Goal: Task Accomplishment & Management: Use online tool/utility

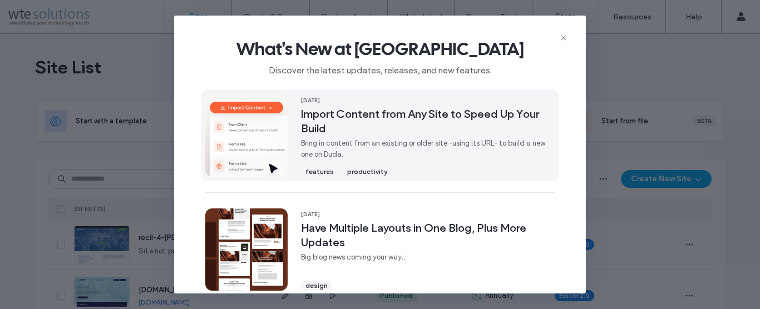
click at [397, 121] on span "Import Content from Any Site to Speed Up Your Build" at bounding box center [428, 121] width 254 height 29
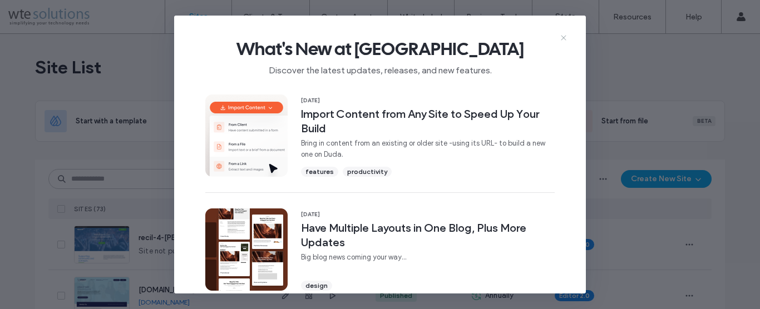
click at [565, 37] on use at bounding box center [563, 37] width 5 height 5
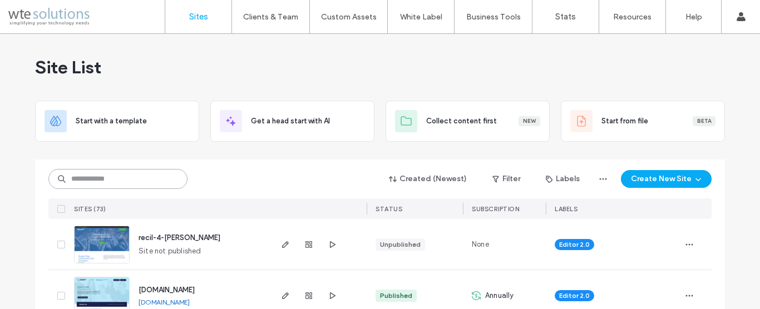
click at [102, 181] on input at bounding box center [117, 179] width 139 height 20
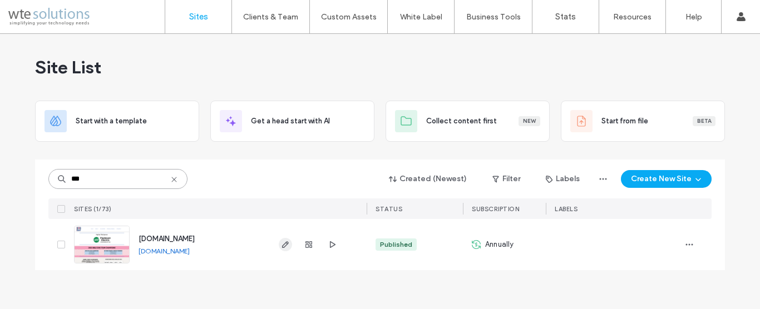
type input "***"
click at [285, 246] on use "button" at bounding box center [285, 245] width 7 height 7
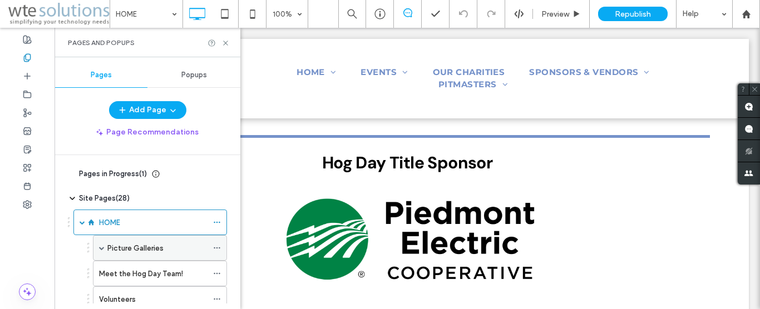
click at [103, 249] on span at bounding box center [102, 248] width 6 height 6
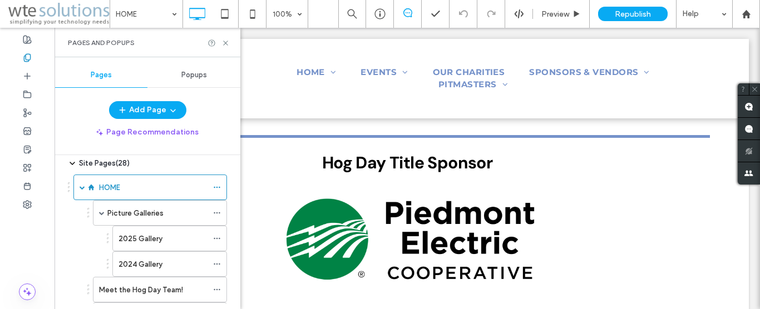
scroll to position [63, 0]
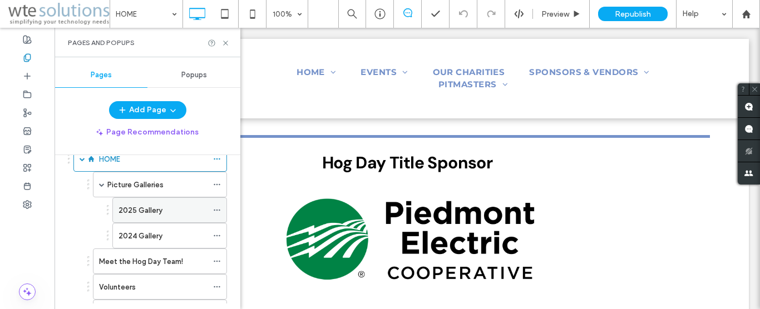
click at [138, 214] on label "2025 Gallery" at bounding box center [141, 210] width 44 height 19
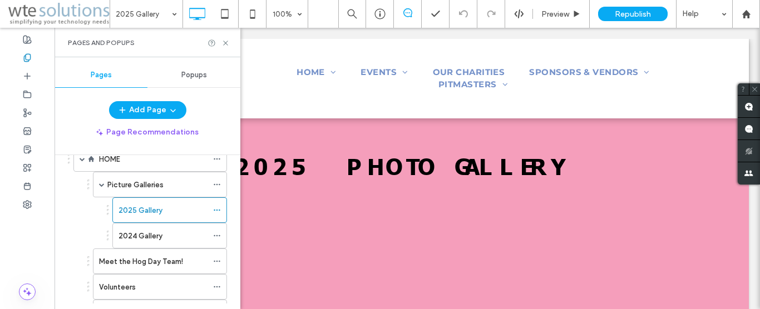
scroll to position [0, 0]
click at [227, 42] on use at bounding box center [225, 43] width 4 height 4
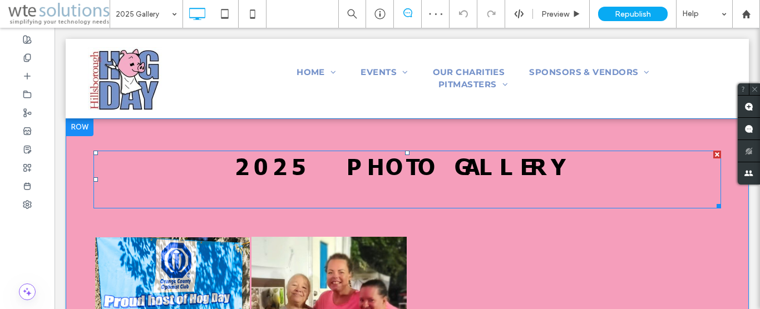
scroll to position [57, 0]
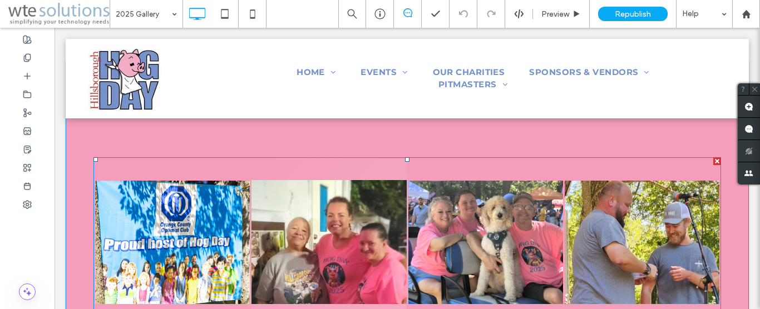
click at [313, 170] on link at bounding box center [329, 242] width 155 height 167
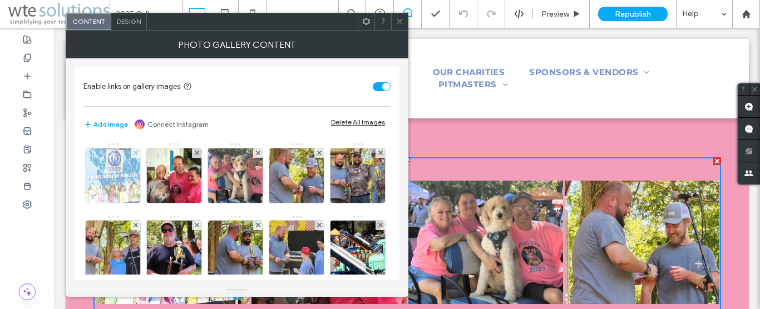
click at [110, 175] on img at bounding box center [113, 176] width 68 height 55
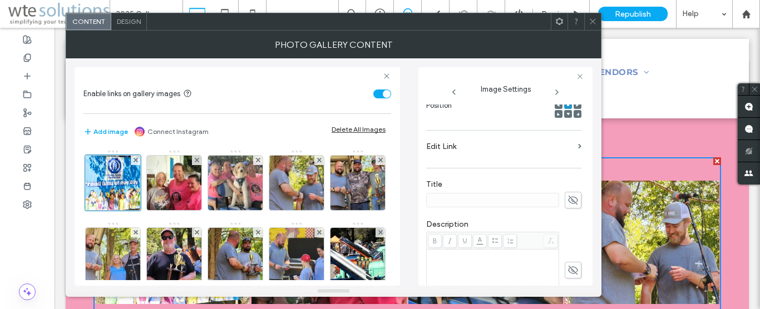
scroll to position [186, 0]
click at [566, 147] on section "Edit Link" at bounding box center [503, 150] width 155 height 26
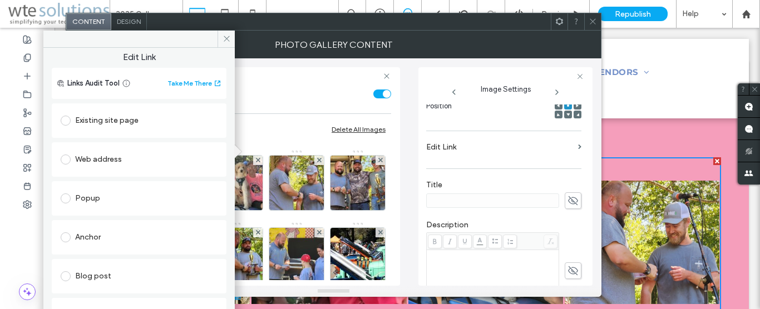
scroll to position [0, 0]
click at [222, 33] on span at bounding box center [226, 39] width 17 height 17
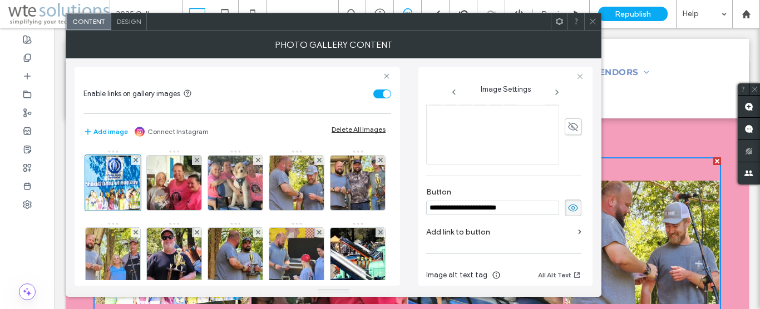
scroll to position [376, 0]
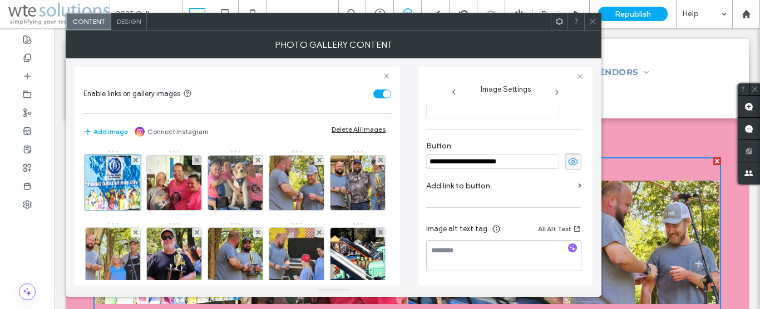
click at [564, 186] on label "Add link to button" at bounding box center [499, 186] width 147 height 21
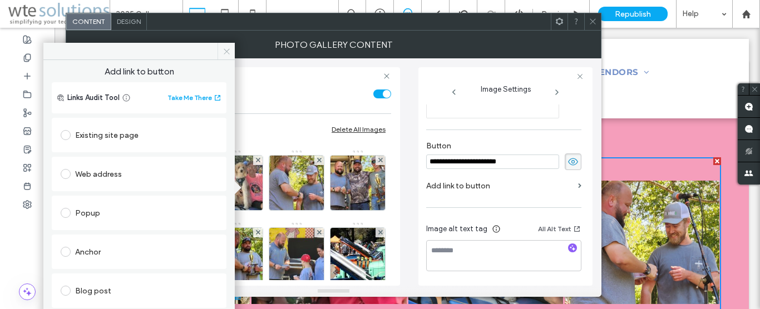
click at [223, 51] on icon at bounding box center [227, 51] width 8 height 8
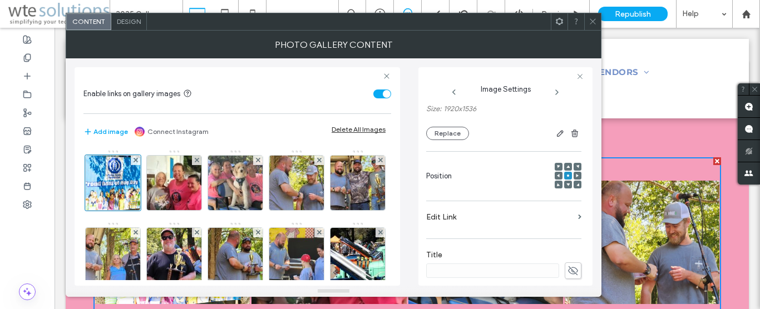
scroll to position [127, 0]
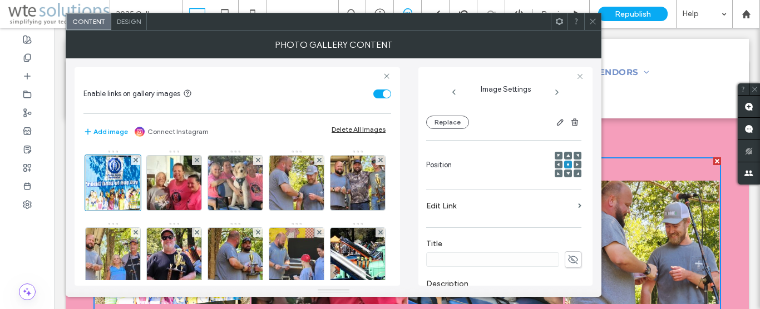
click at [501, 204] on label "Edit Link" at bounding box center [499, 206] width 147 height 21
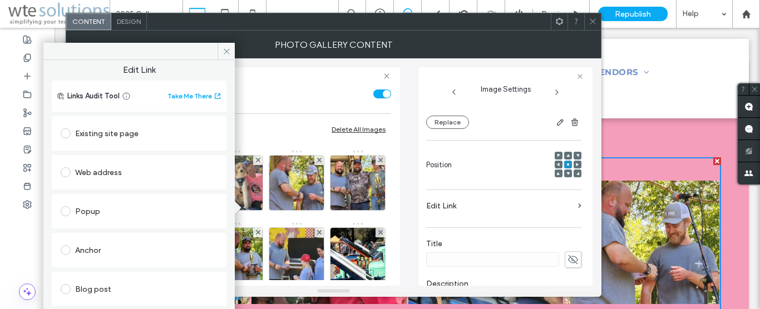
scroll to position [0, 0]
click at [232, 52] on span at bounding box center [226, 51] width 17 height 17
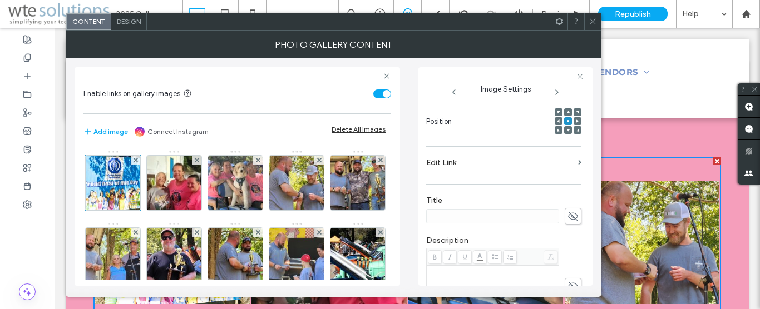
scroll to position [122, 0]
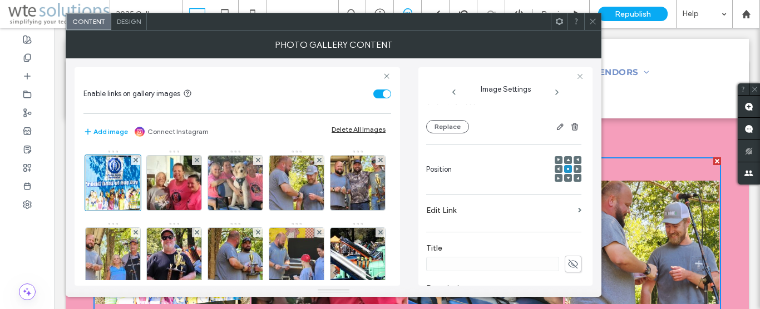
click at [130, 23] on span "Design" at bounding box center [129, 21] width 24 height 8
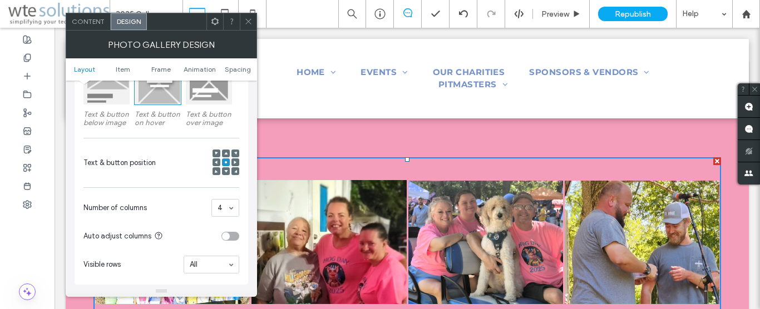
scroll to position [0, 0]
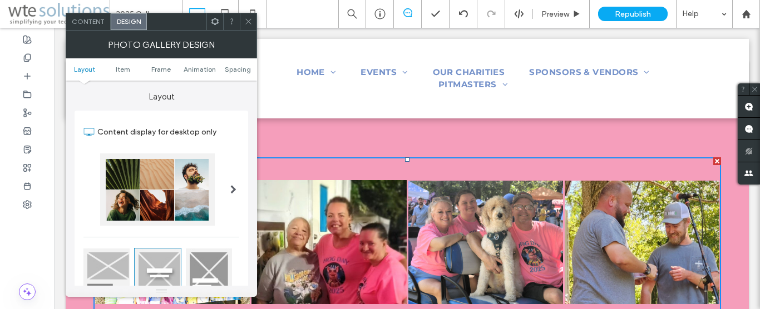
click at [251, 30] on div "Content Design" at bounding box center [161, 22] width 191 height 18
drag, startPoint x: 248, startPoint y: 18, endPoint x: 206, endPoint y: 8, distance: 43.1
click at [248, 18] on icon at bounding box center [248, 21] width 8 height 8
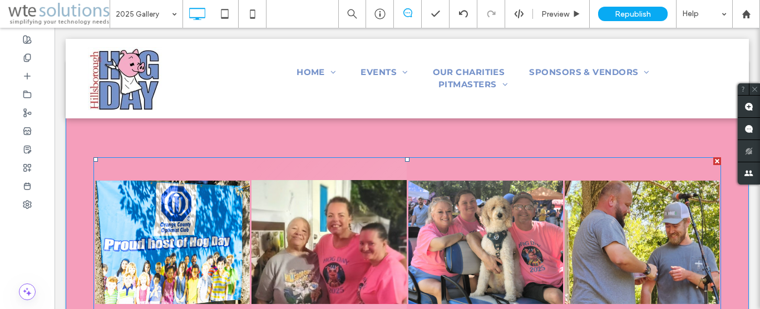
click at [309, 171] on link at bounding box center [329, 242] width 155 height 167
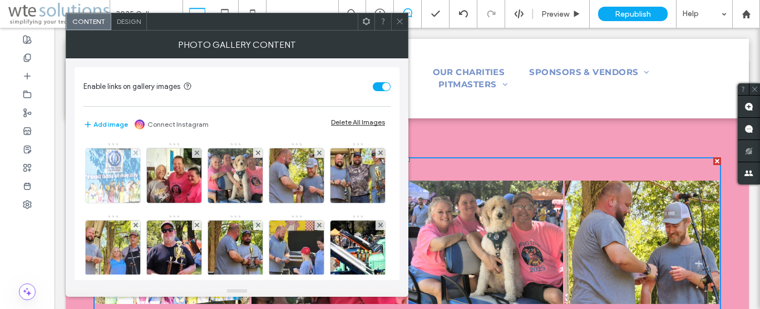
click at [122, 194] on img at bounding box center [113, 176] width 68 height 55
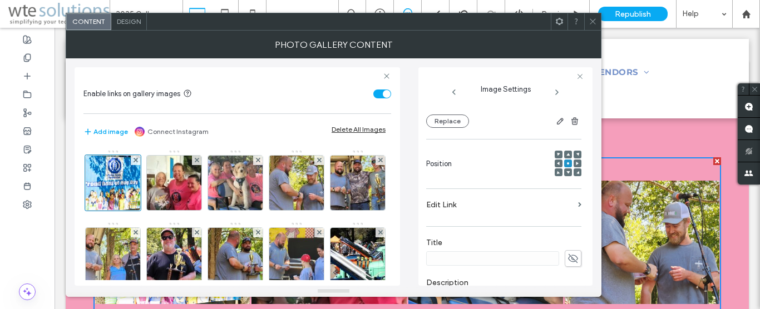
scroll to position [190, 0]
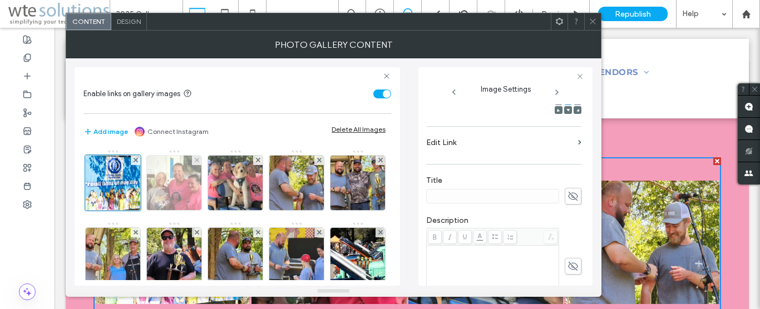
click at [174, 175] on img at bounding box center [174, 183] width 68 height 55
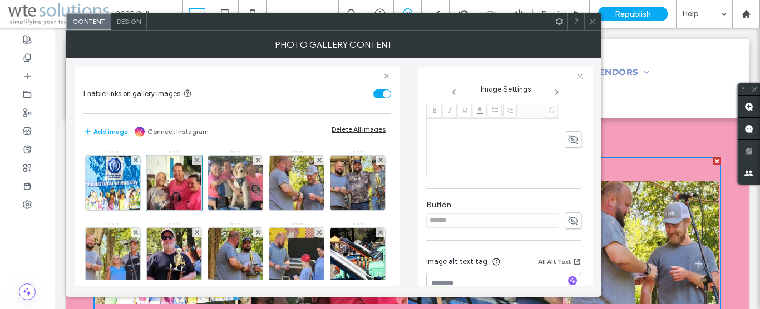
scroll to position [333, 0]
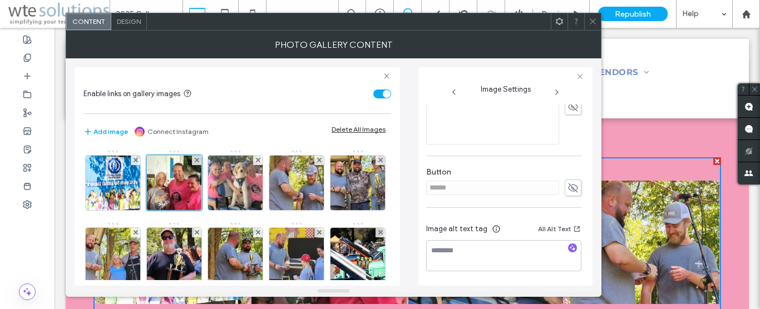
click at [599, 26] on div at bounding box center [592, 21] width 17 height 17
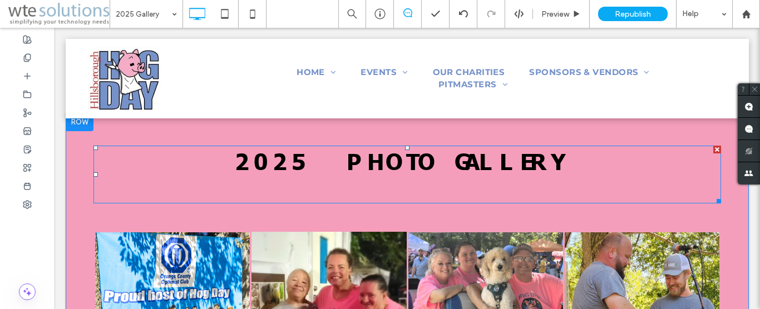
scroll to position [0, 0]
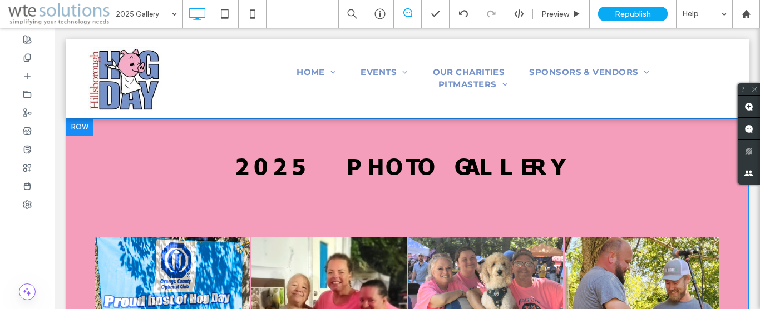
click at [76, 128] on div at bounding box center [80, 128] width 28 height 18
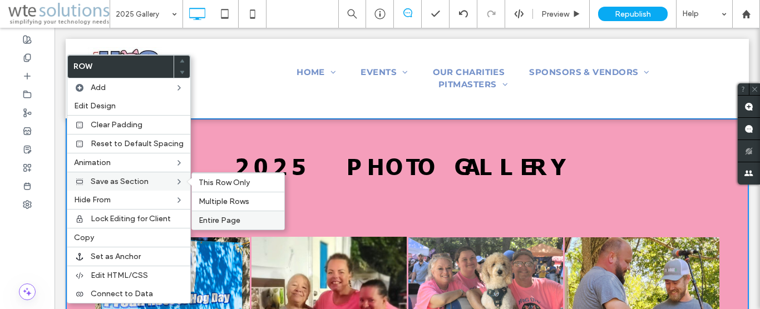
click at [210, 219] on span "Entire Page" at bounding box center [220, 220] width 42 height 9
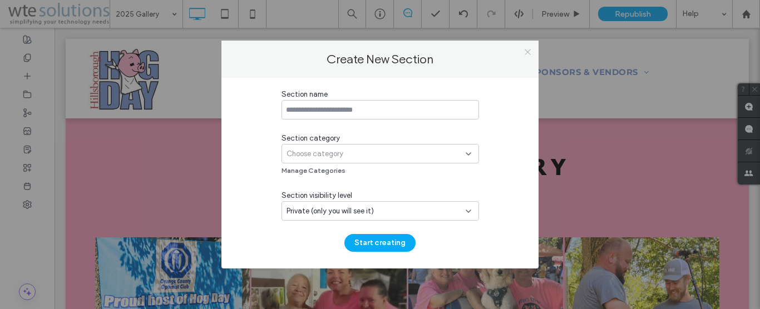
click at [530, 56] on span at bounding box center [528, 51] width 8 height 17
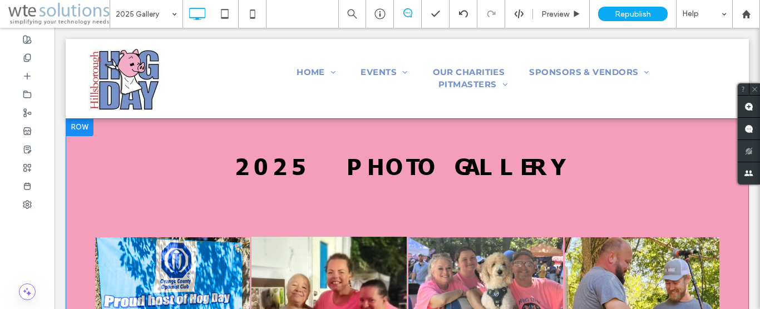
click at [81, 127] on div at bounding box center [80, 128] width 28 height 18
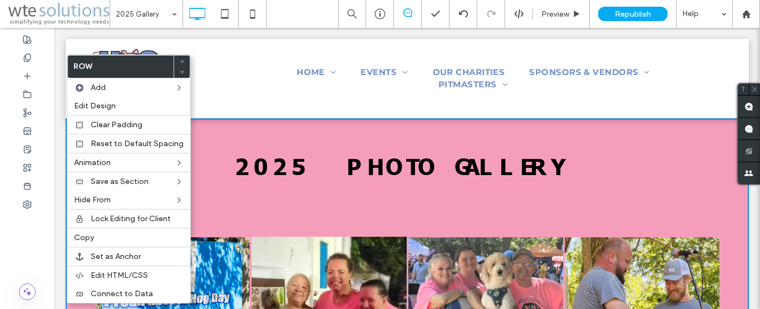
click at [229, 154] on h2 "2025 Photo Gallery" at bounding box center [407, 166] width 628 height 28
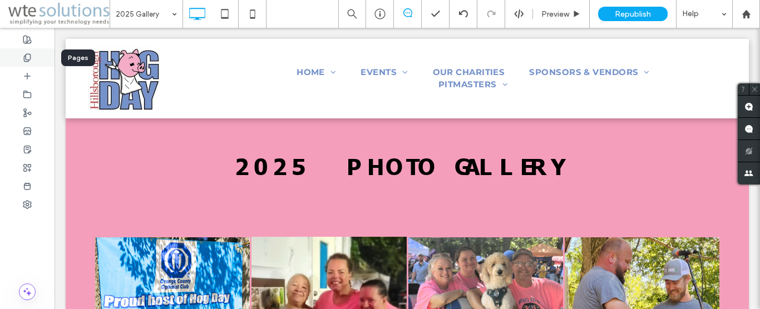
click at [28, 58] on icon at bounding box center [27, 57] width 9 height 9
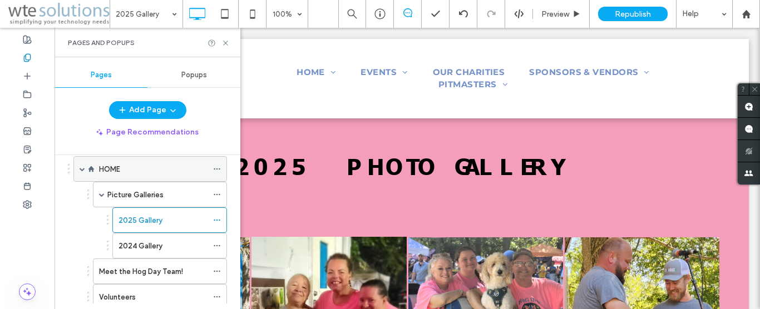
scroll to position [63, 0]
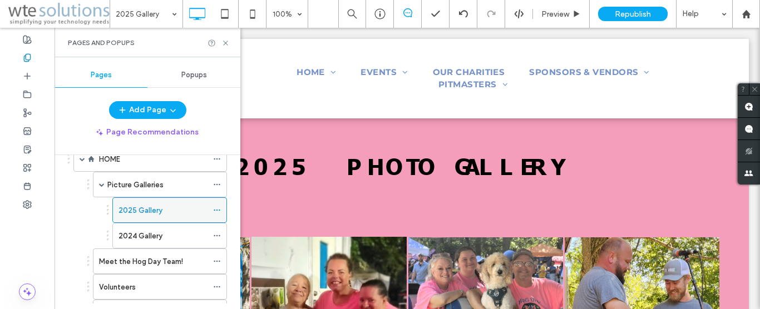
click at [213, 209] on icon at bounding box center [217, 210] width 8 height 8
click at [223, 40] on icon at bounding box center [225, 43] width 8 height 8
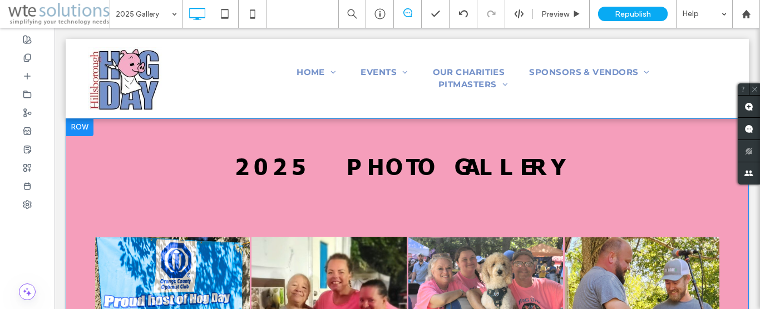
click at [84, 129] on div at bounding box center [80, 128] width 28 height 18
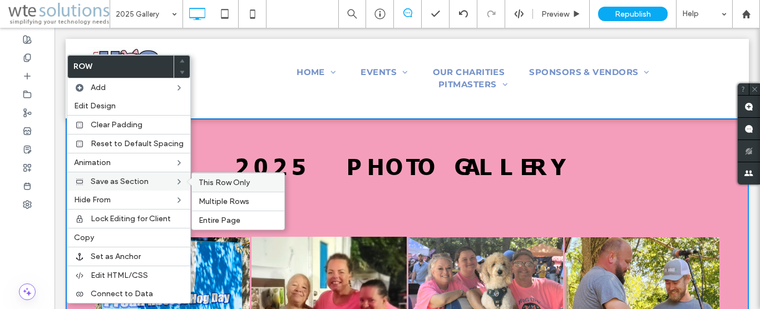
click at [218, 181] on span "This Row Only" at bounding box center [224, 182] width 51 height 9
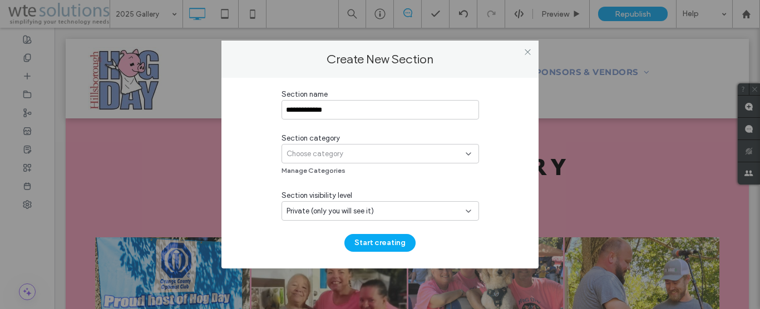
type input "**********"
click at [318, 154] on span "Choose category" at bounding box center [315, 154] width 57 height 11
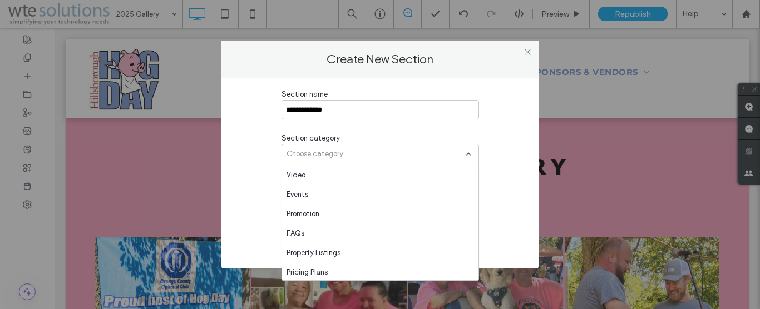
scroll to position [545, 0]
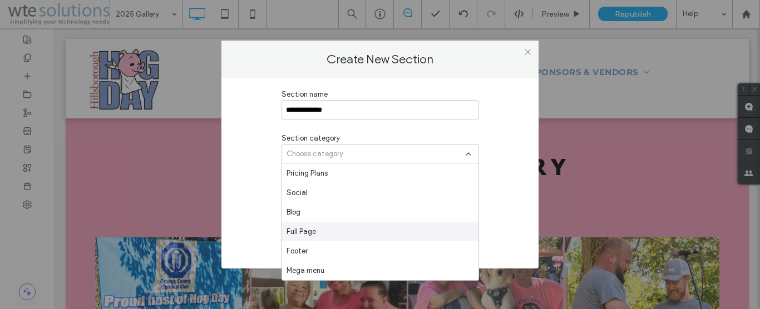
click at [302, 230] on span "Full Page" at bounding box center [301, 232] width 29 height 11
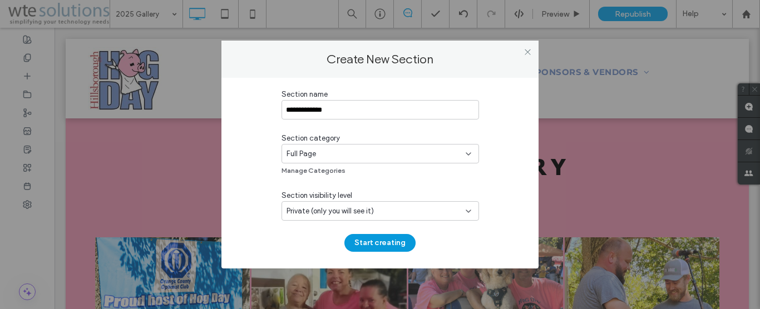
click at [382, 244] on button "Start creating" at bounding box center [379, 243] width 71 height 18
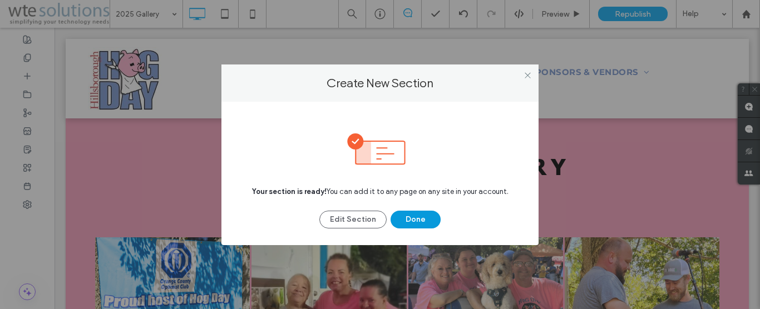
click at [420, 218] on button "Done" at bounding box center [416, 220] width 50 height 18
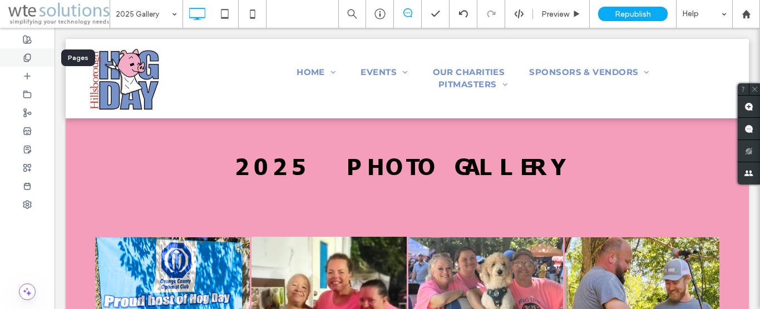
click at [30, 57] on use at bounding box center [27, 57] width 6 height 7
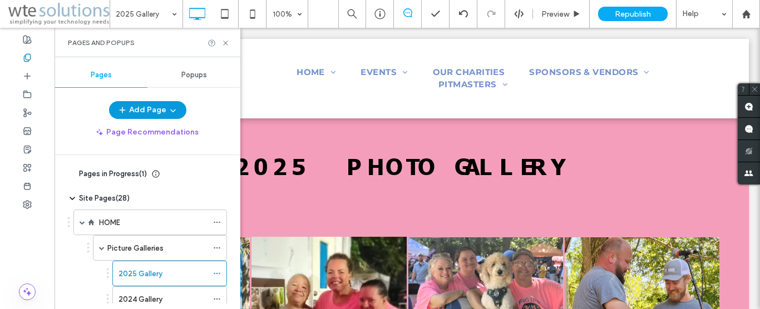
click at [153, 111] on button "Add Page" at bounding box center [147, 110] width 77 height 18
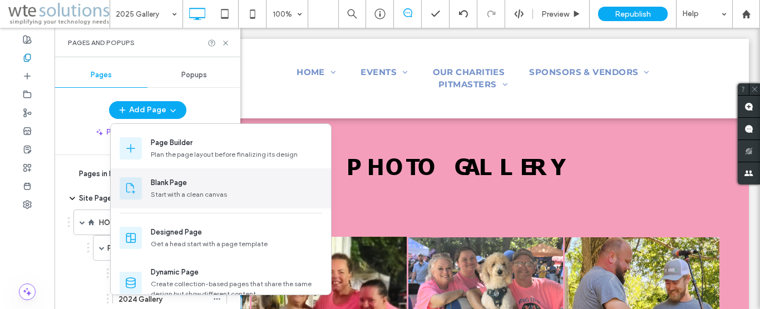
click at [175, 186] on div "Blank Page" at bounding box center [169, 183] width 36 height 11
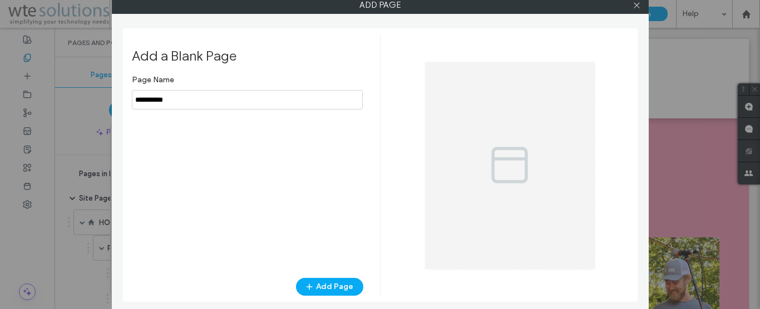
drag, startPoint x: 181, startPoint y: 99, endPoint x: 116, endPoint y: 97, distance: 64.6
click at [132, 97] on input "notEmpty" at bounding box center [247, 99] width 231 height 19
type input "**********"
click at [331, 285] on button "Add Page" at bounding box center [329, 287] width 67 height 18
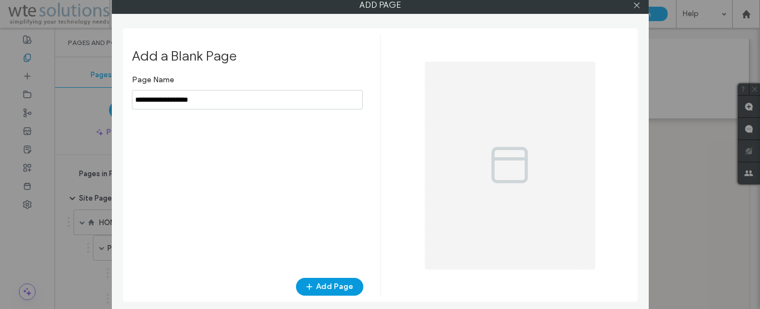
scroll to position [0, 0]
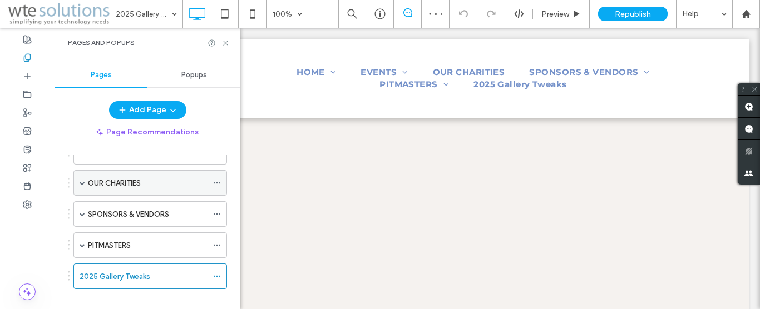
scroll to position [294, 0]
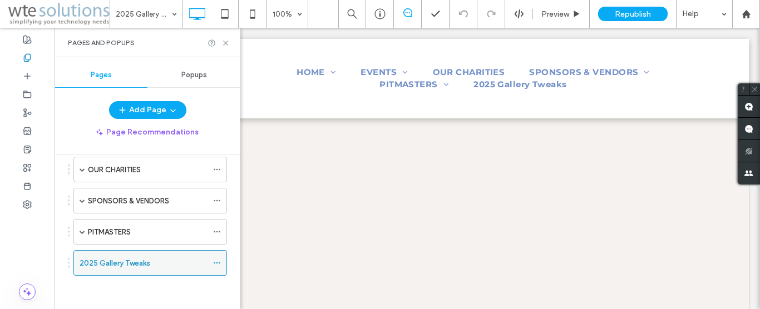
click at [213, 264] on icon at bounding box center [217, 263] width 8 height 8
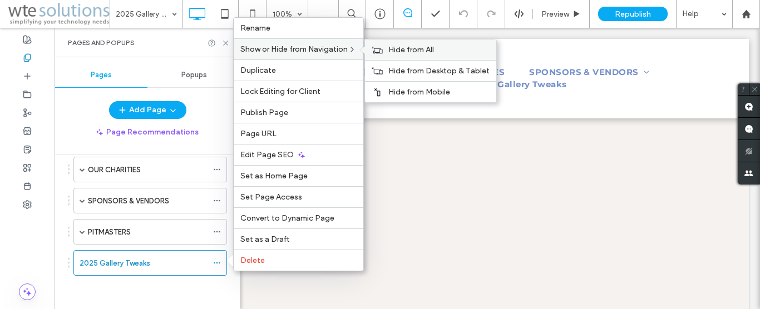
click at [401, 50] on span "Hide from All" at bounding box center [411, 49] width 46 height 9
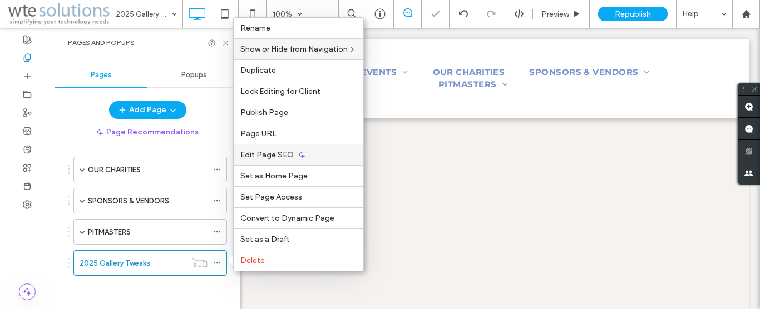
click at [273, 150] on span "Edit Page SEO" at bounding box center [266, 154] width 53 height 9
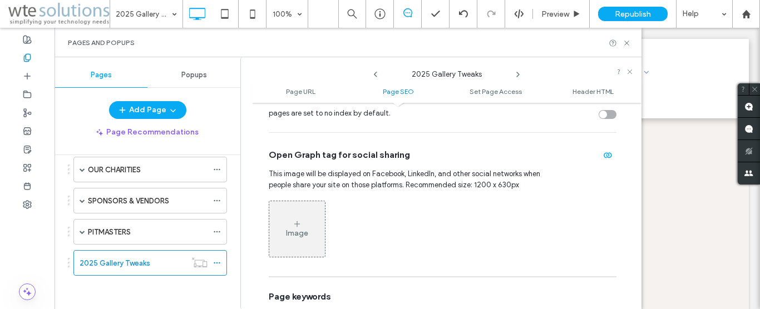
scroll to position [444, 0]
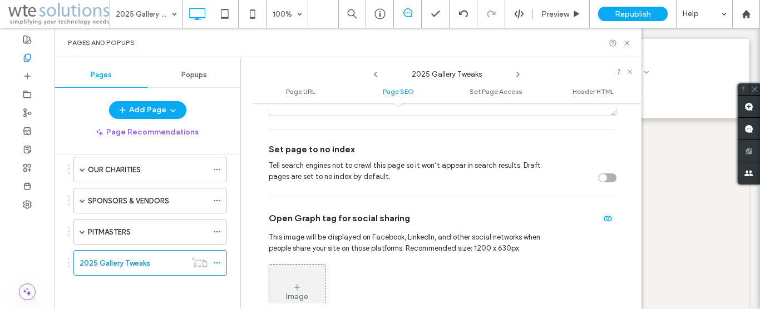
click at [599, 175] on div "toggle" at bounding box center [603, 178] width 8 height 8
click at [627, 42] on icon at bounding box center [627, 43] width 8 height 8
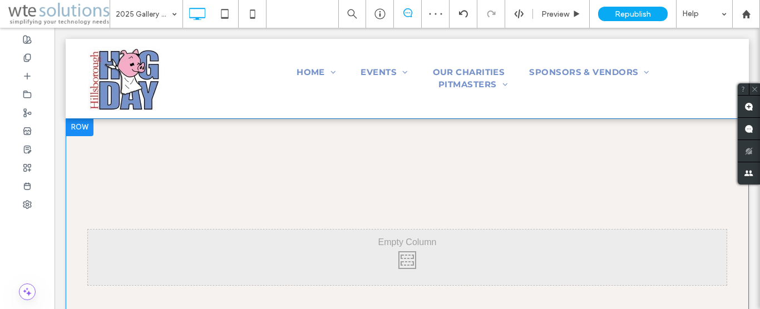
click at [86, 131] on div at bounding box center [80, 128] width 28 height 18
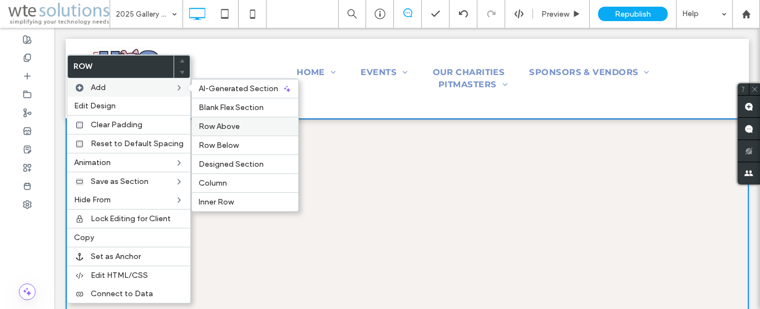
click at [210, 127] on span "Row Above" at bounding box center [219, 126] width 41 height 9
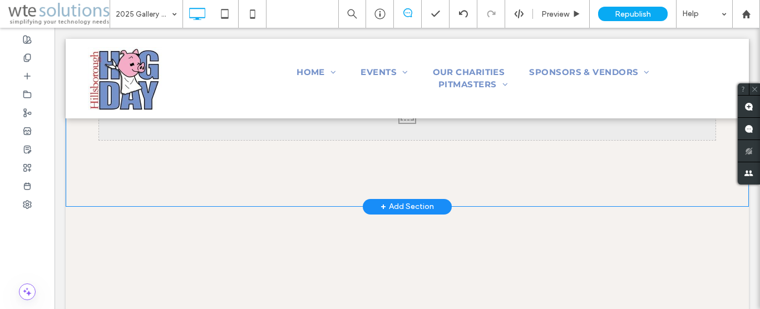
scroll to position [170, 0]
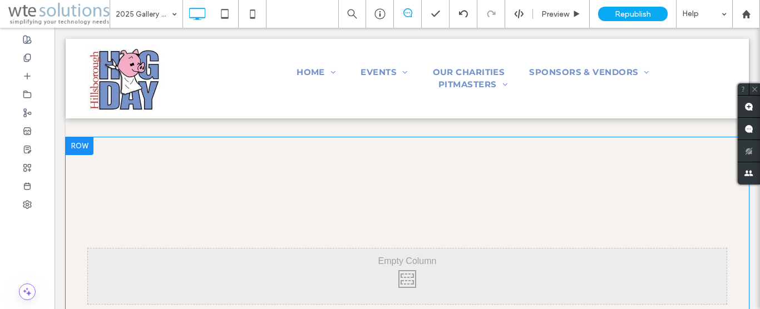
click at [79, 147] on div at bounding box center [80, 146] width 28 height 18
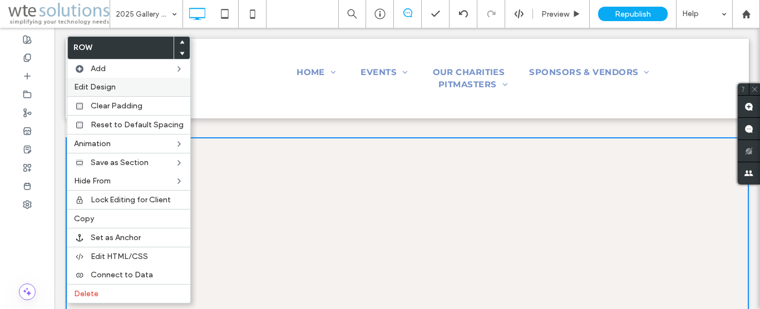
click at [120, 87] on label "Edit Design" at bounding box center [129, 86] width 110 height 9
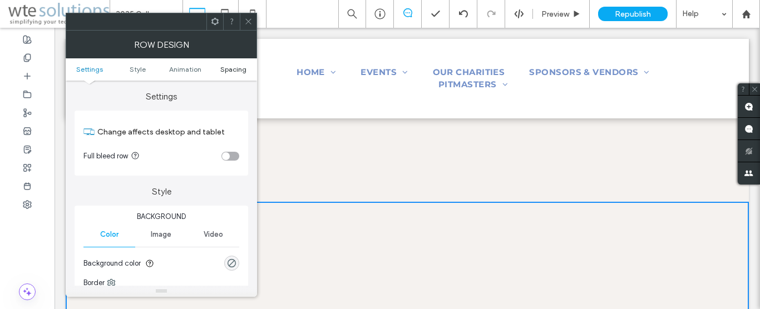
click at [223, 72] on span "Spacing" at bounding box center [233, 69] width 26 height 8
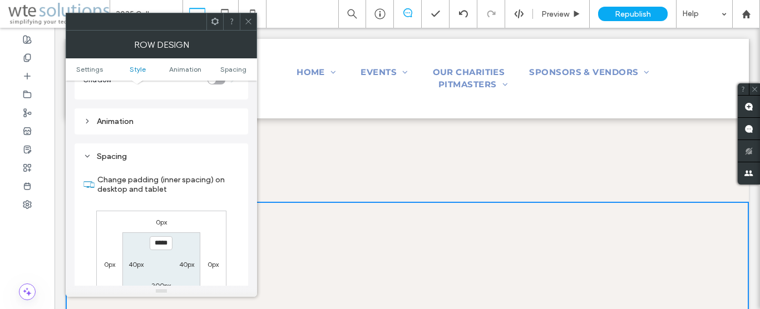
scroll to position [314, 0]
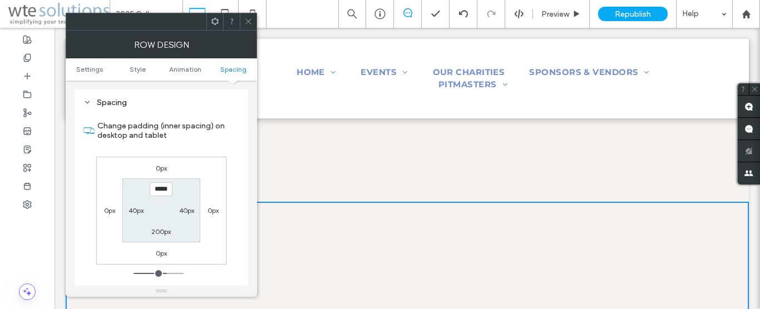
click at [157, 190] on input "*****" at bounding box center [161, 190] width 23 height 14
type input "****"
click at [161, 230] on label "200px" at bounding box center [160, 232] width 19 height 8
type input "***"
click at [160, 234] on input "*****" at bounding box center [161, 232] width 23 height 14
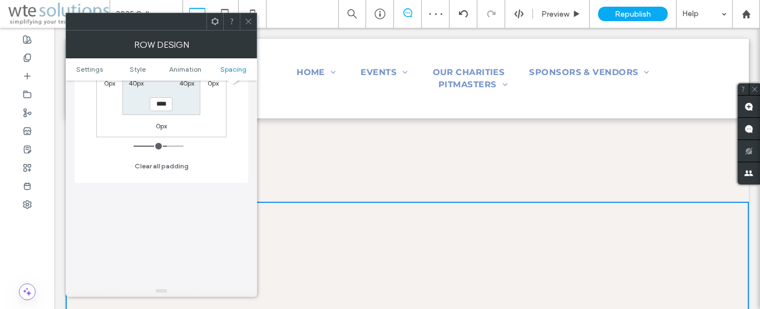
scroll to position [505, 0]
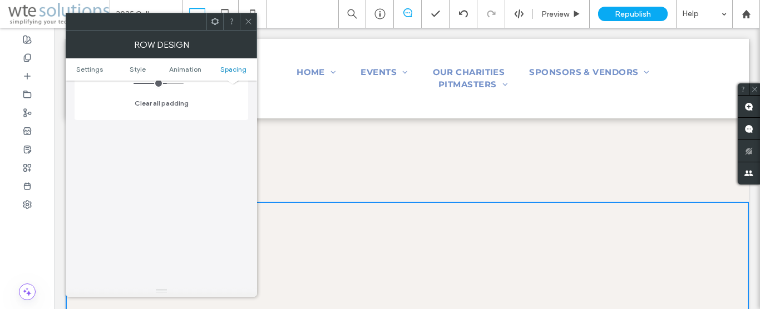
type input "****"
type input "**"
click at [245, 26] on span at bounding box center [248, 21] width 8 height 17
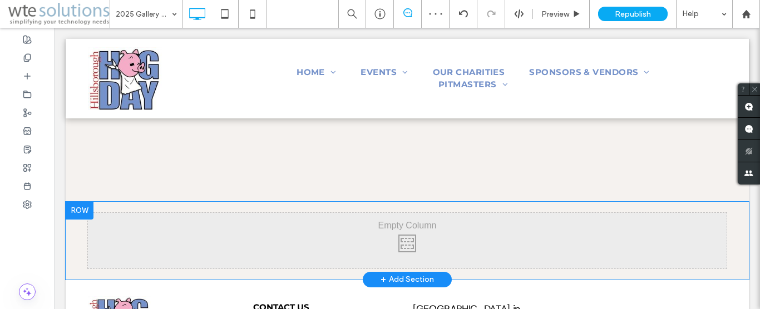
click at [393, 279] on div "+ Add Section" at bounding box center [407, 280] width 53 height 12
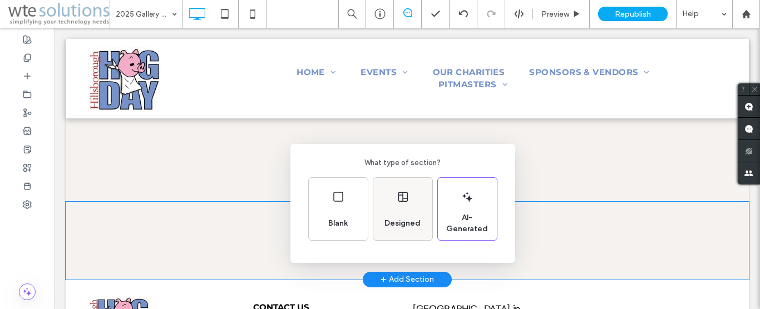
click at [400, 203] on icon at bounding box center [402, 196] width 13 height 13
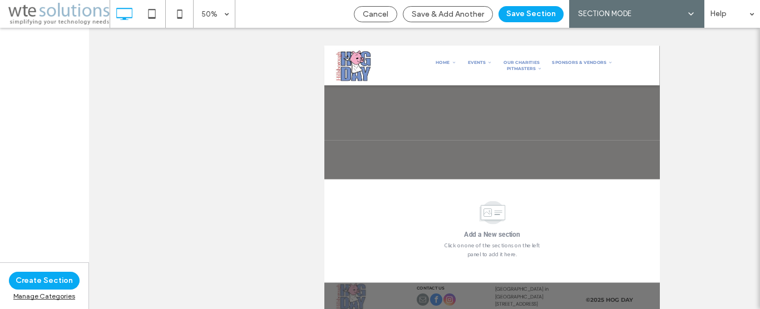
scroll to position [80, 0]
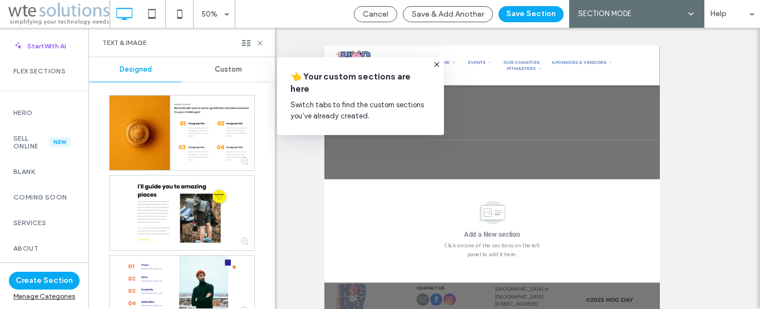
click at [230, 66] on span "Custom" at bounding box center [228, 69] width 27 height 9
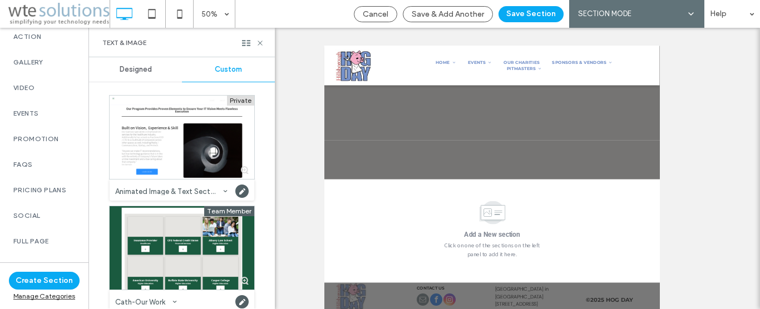
scroll to position [528, 0]
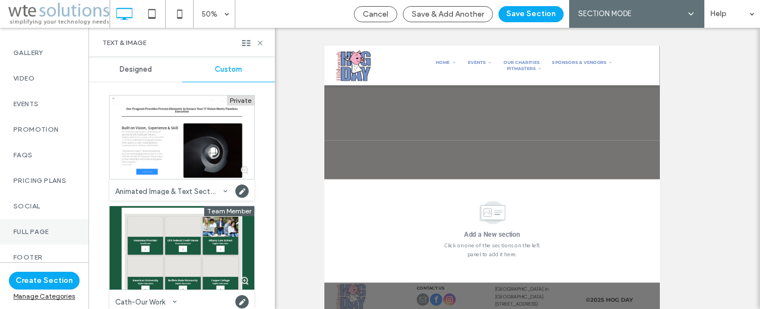
click at [40, 219] on div "Full Page" at bounding box center [44, 232] width 88 height 26
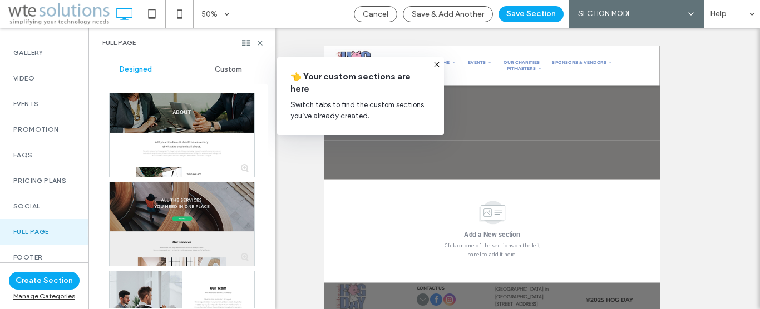
scroll to position [0, 0]
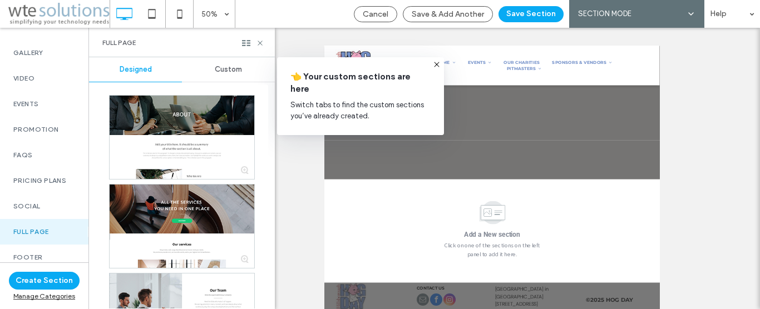
click at [224, 65] on div "Custom" at bounding box center [228, 69] width 93 height 24
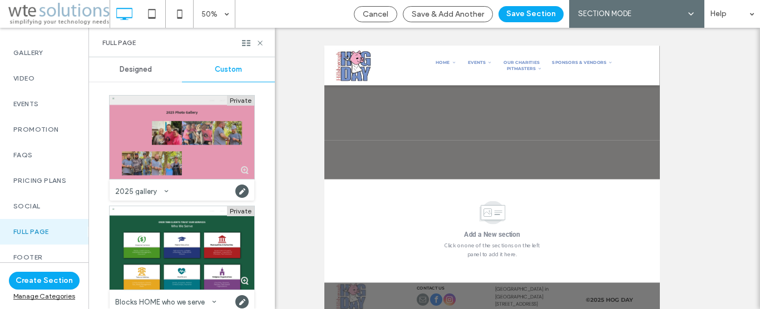
click at [201, 152] on div at bounding box center [182, 137] width 145 height 83
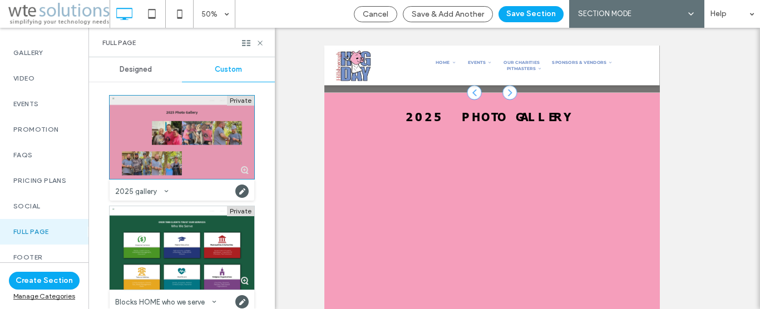
scroll to position [258, 0]
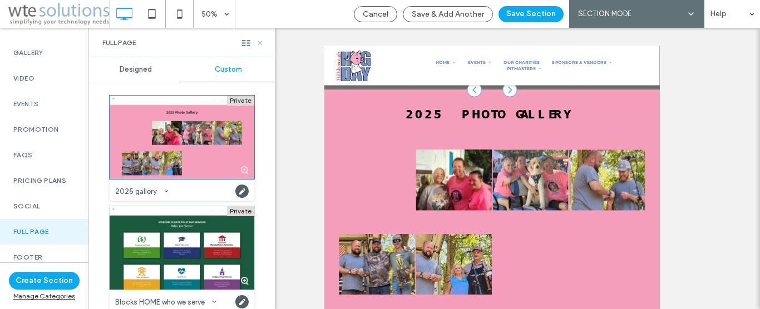
click at [258, 43] on icon at bounding box center [260, 43] width 8 height 8
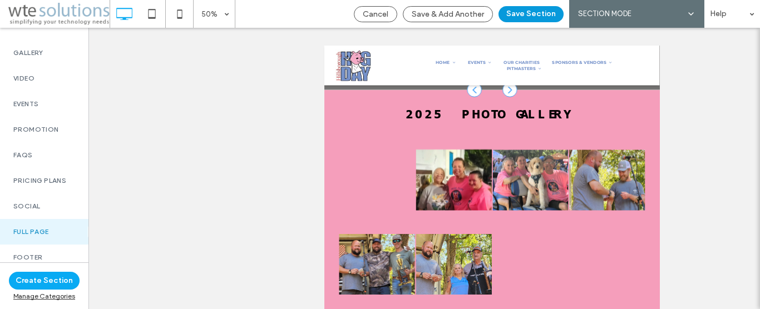
click at [536, 10] on button "Save Section" at bounding box center [531, 14] width 65 height 16
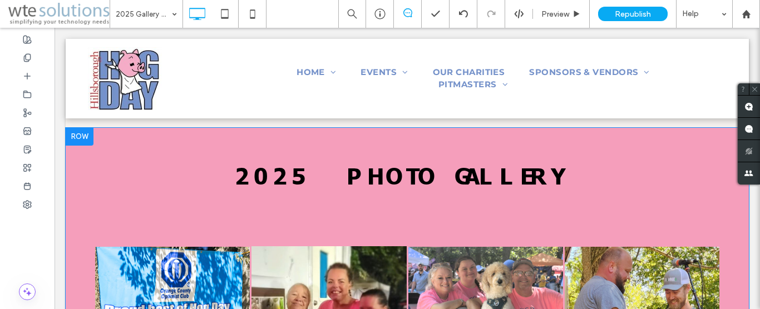
scroll to position [0, 0]
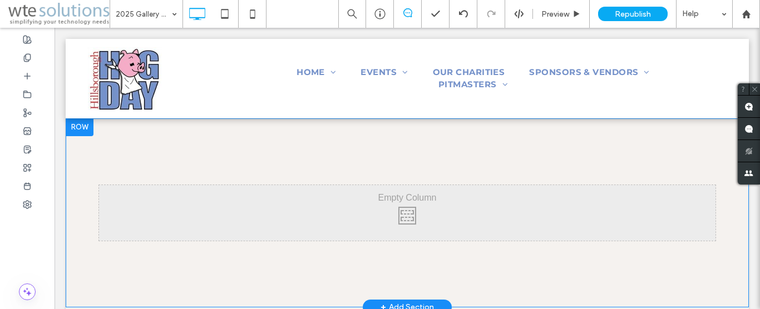
click at [85, 134] on div at bounding box center [80, 128] width 28 height 18
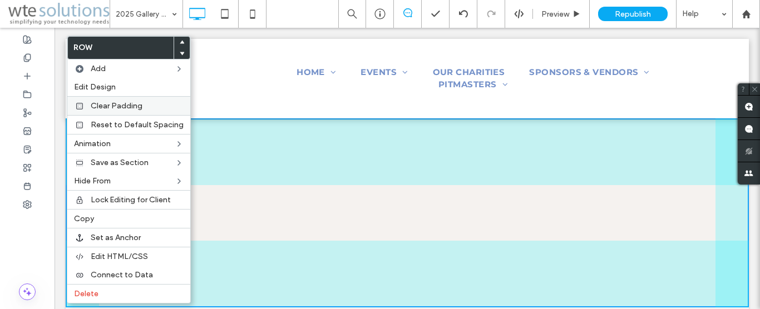
drag, startPoint x: 110, startPoint y: 106, endPoint x: 243, endPoint y: 162, distance: 143.7
click at [110, 106] on span "Clear Padding" at bounding box center [117, 105] width 52 height 9
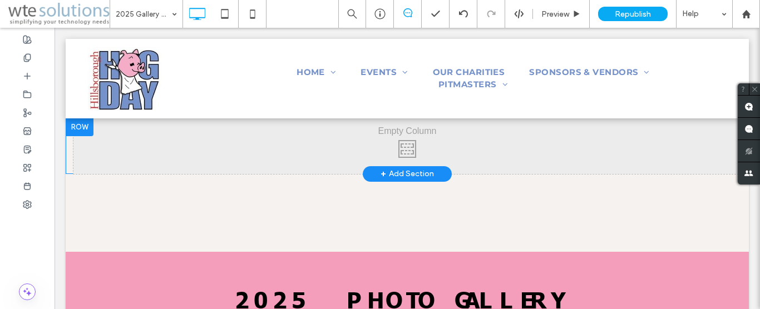
click at [78, 129] on div at bounding box center [80, 128] width 28 height 18
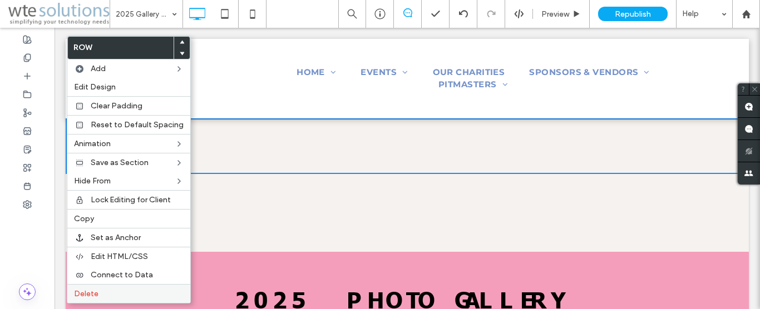
click at [91, 292] on span "Delete" at bounding box center [86, 293] width 24 height 9
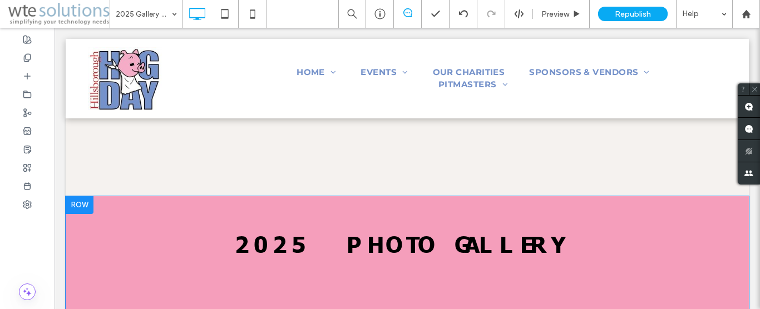
click at [83, 200] on div at bounding box center [80, 205] width 28 height 18
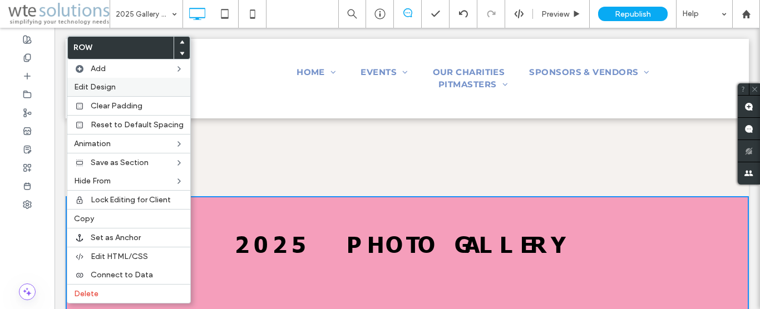
click at [101, 91] on span "Edit Design" at bounding box center [95, 86] width 42 height 9
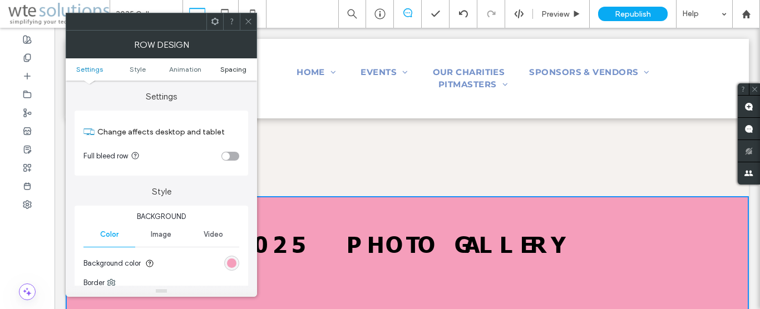
click at [230, 73] on span "Spacing" at bounding box center [233, 69] width 26 height 8
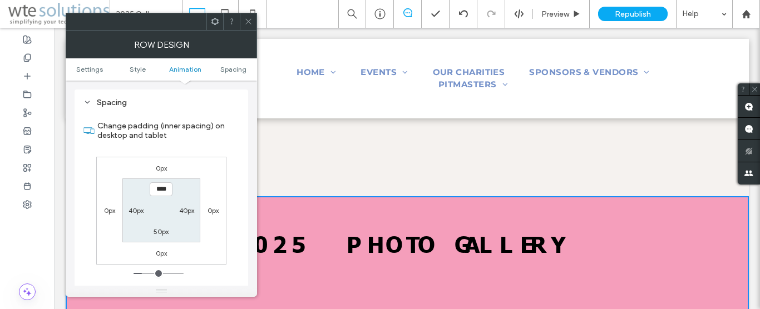
scroll to position [314, 0]
click at [245, 21] on icon at bounding box center [248, 21] width 8 height 8
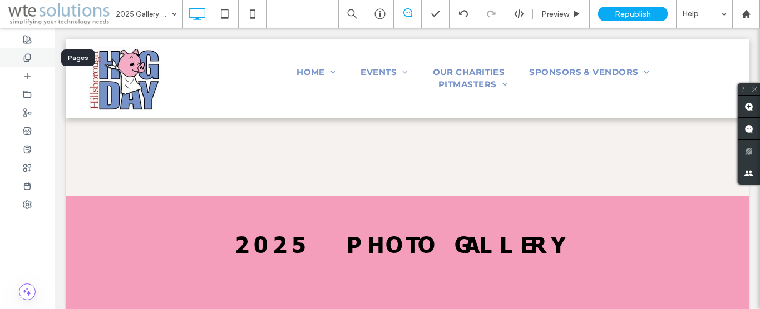
click at [23, 58] on icon at bounding box center [27, 57] width 9 height 9
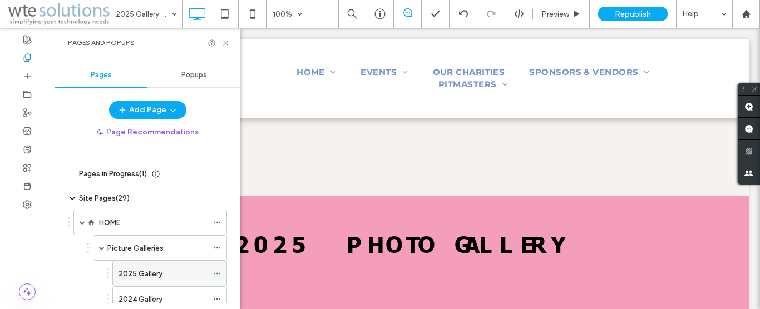
click at [144, 276] on label "2025 Gallery" at bounding box center [141, 273] width 44 height 19
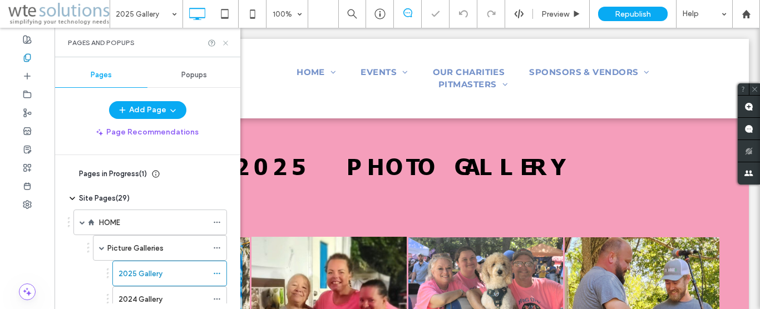
click at [227, 44] on use at bounding box center [225, 43] width 4 height 4
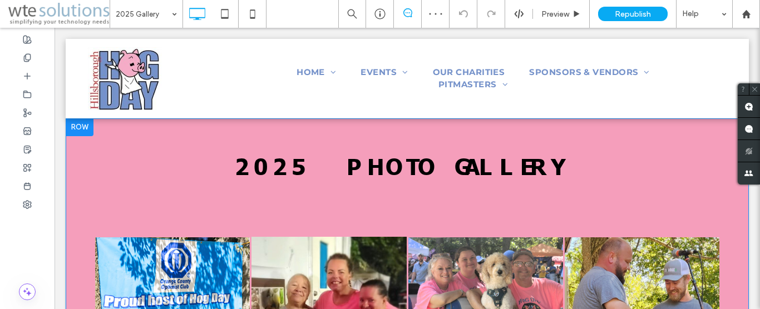
click at [80, 125] on div at bounding box center [80, 128] width 28 height 18
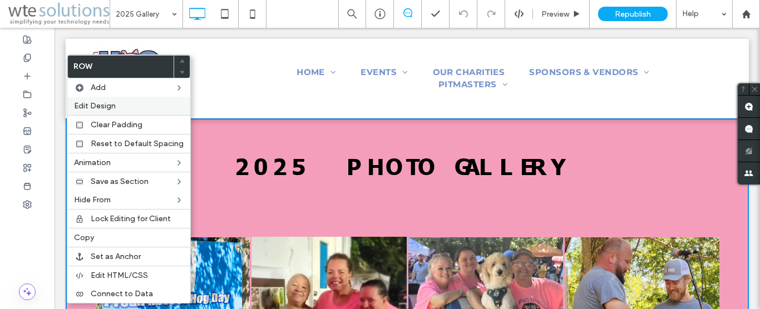
click at [102, 109] on span "Edit Design" at bounding box center [95, 105] width 42 height 9
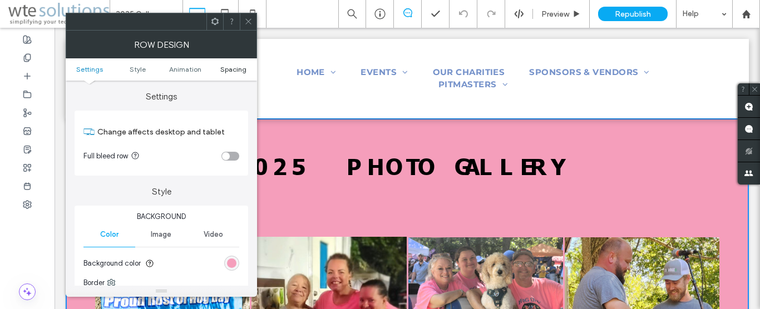
click at [234, 68] on span "Spacing" at bounding box center [233, 69] width 26 height 8
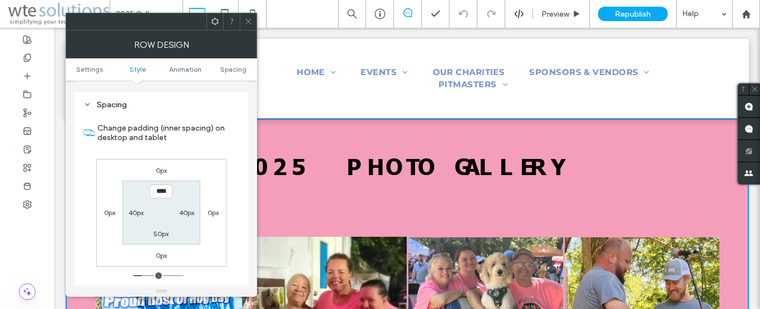
scroll to position [314, 0]
click at [206, 180] on div "0px 0px 0px 0px **** 40px 50px 40px" at bounding box center [161, 211] width 130 height 108
drag, startPoint x: 245, startPoint y: 22, endPoint x: 223, endPoint y: 107, distance: 87.5
click at [245, 22] on icon at bounding box center [248, 21] width 8 height 8
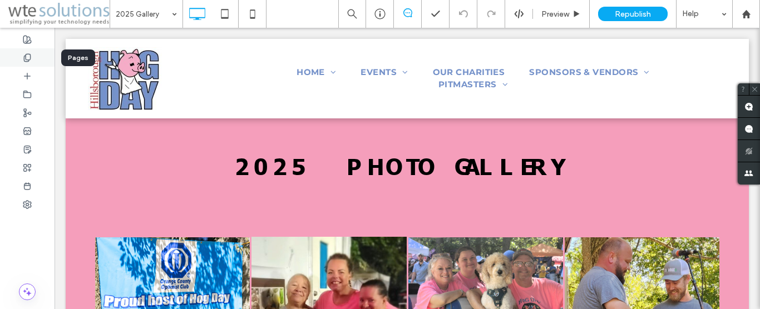
click at [26, 57] on icon at bounding box center [27, 57] width 9 height 9
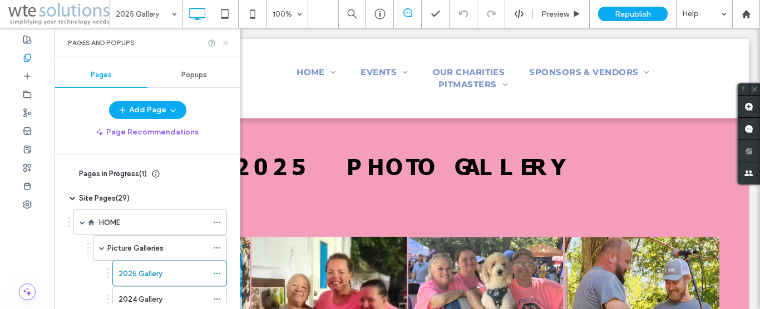
drag, startPoint x: 225, startPoint y: 41, endPoint x: 151, endPoint y: 110, distance: 100.8
click at [225, 41] on icon at bounding box center [225, 43] width 8 height 8
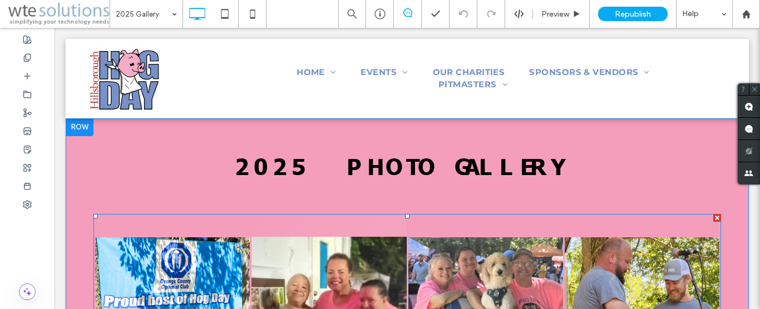
click at [280, 228] on link at bounding box center [329, 299] width 155 height 167
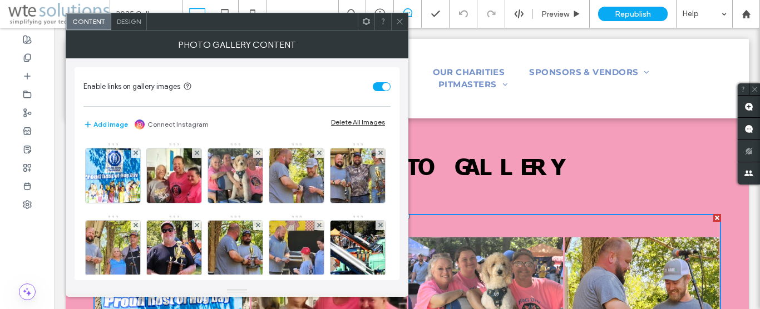
click at [124, 18] on span "Design" at bounding box center [129, 21] width 24 height 8
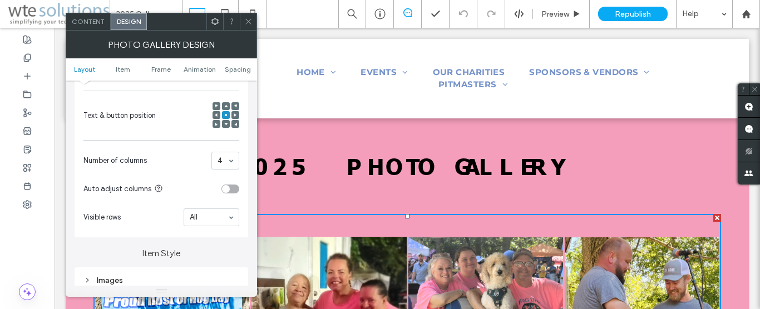
scroll to position [254, 0]
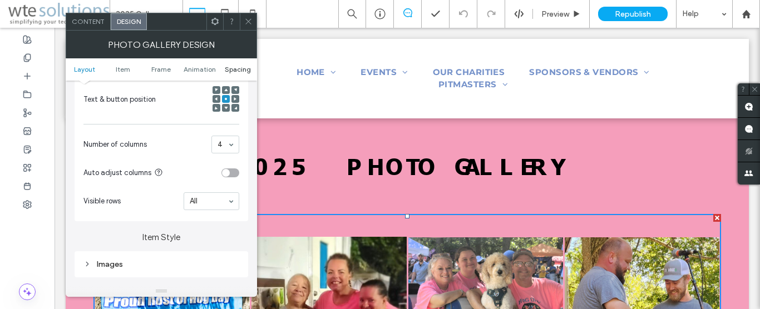
click at [238, 68] on span "Spacing" at bounding box center [238, 69] width 26 height 8
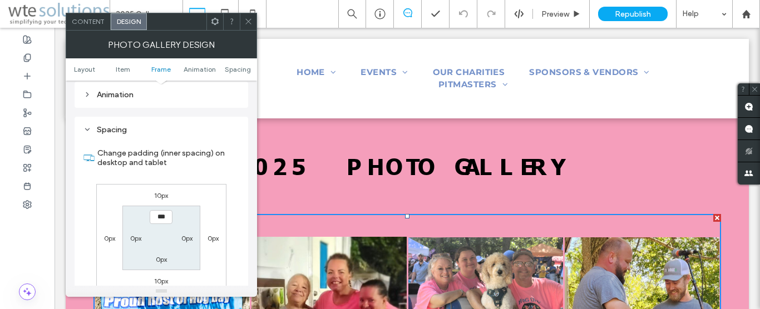
scroll to position [595, 0]
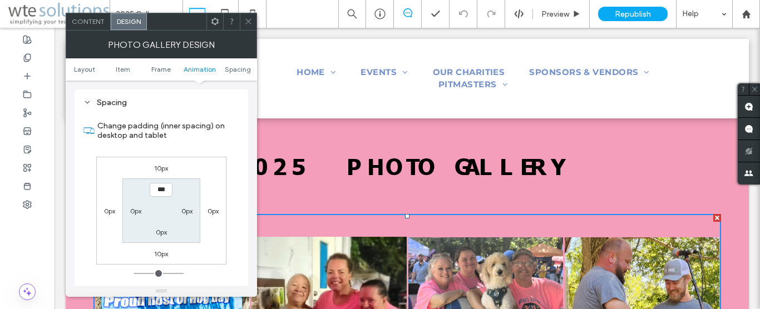
click at [248, 21] on icon at bounding box center [248, 21] width 8 height 8
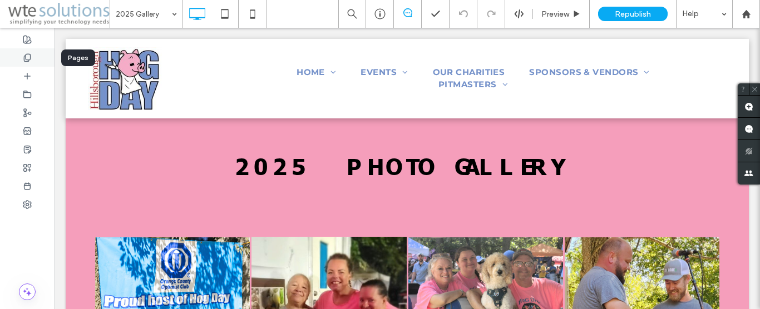
click at [26, 57] on icon at bounding box center [27, 57] width 9 height 9
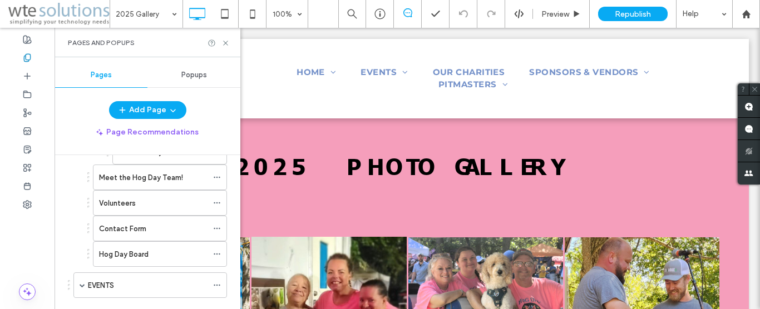
scroll to position [294, 0]
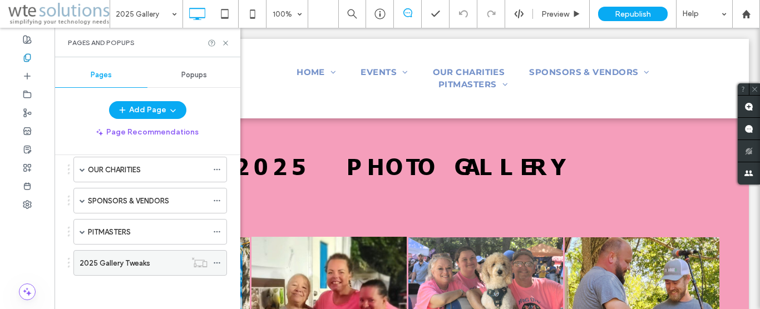
click at [121, 265] on label "2025 Gallery Tweaks" at bounding box center [115, 263] width 71 height 19
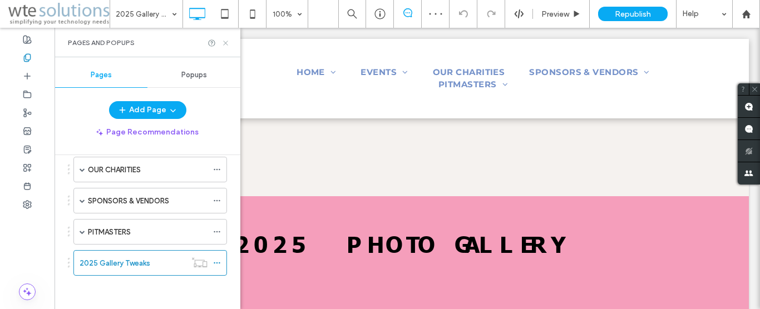
click at [223, 44] on icon at bounding box center [225, 43] width 8 height 8
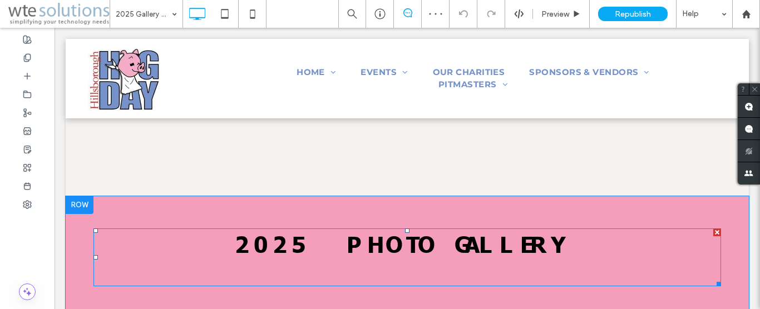
scroll to position [114, 0]
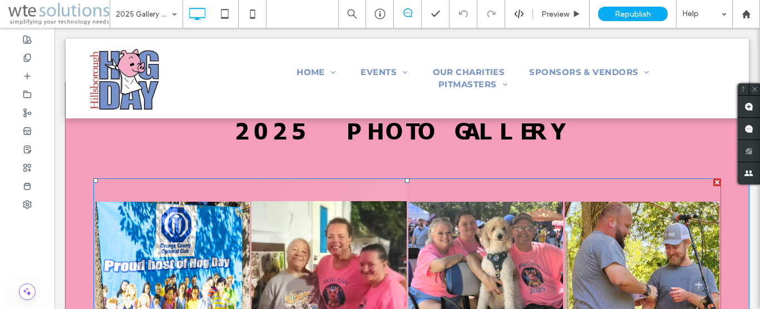
click at [293, 189] on link at bounding box center [329, 263] width 155 height 167
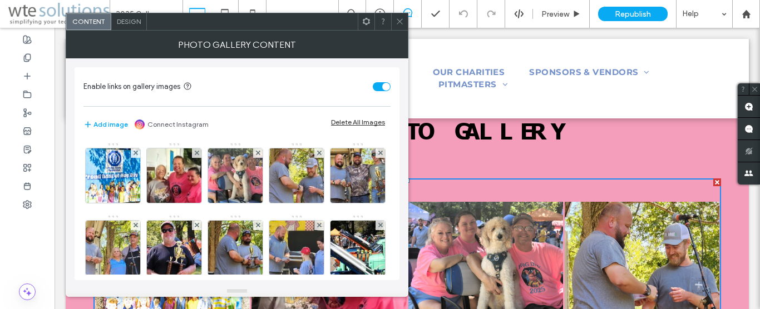
click at [125, 26] on div "Design" at bounding box center [129, 21] width 36 height 17
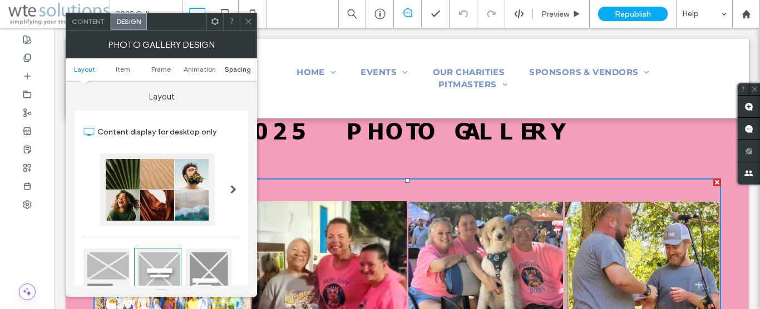
click at [239, 69] on span "Spacing" at bounding box center [238, 69] width 26 height 8
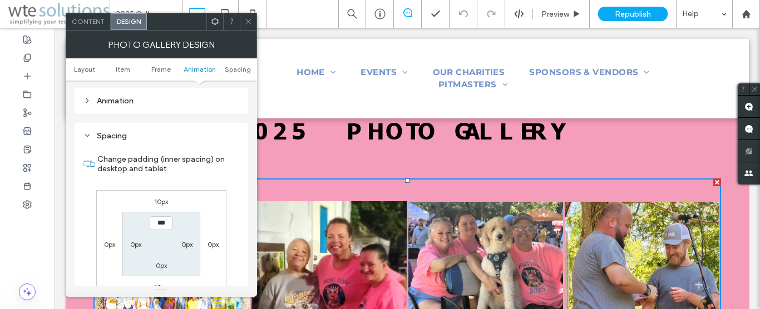
scroll to position [595, 0]
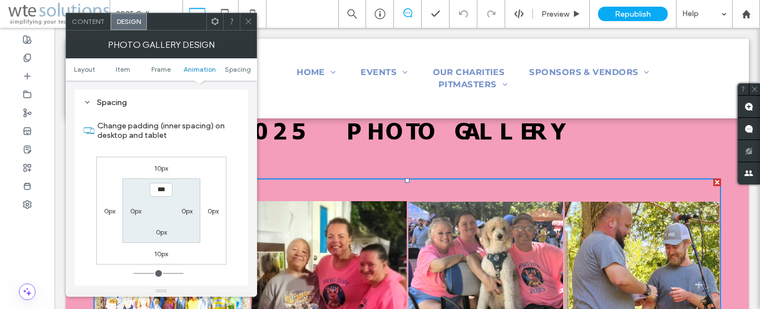
click at [252, 21] on icon at bounding box center [248, 21] width 8 height 8
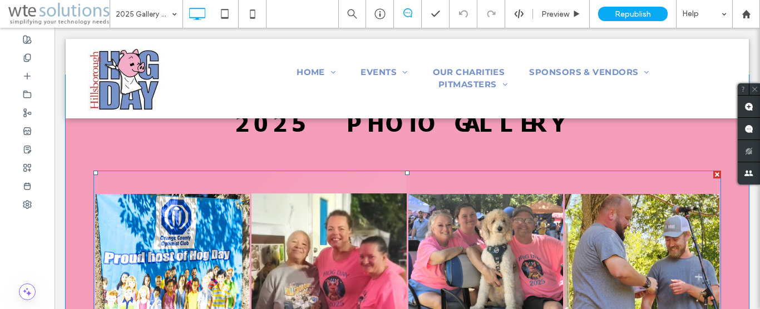
scroll to position [114, 0]
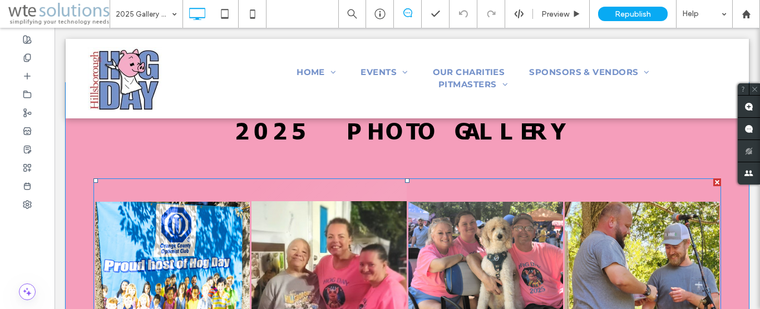
click at [268, 190] on link at bounding box center [329, 263] width 155 height 167
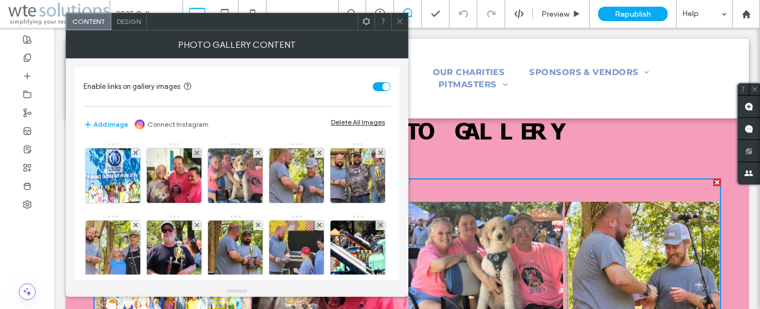
click at [386, 88] on div "toggle" at bounding box center [386, 87] width 8 height 8
click at [402, 22] on icon at bounding box center [400, 21] width 8 height 8
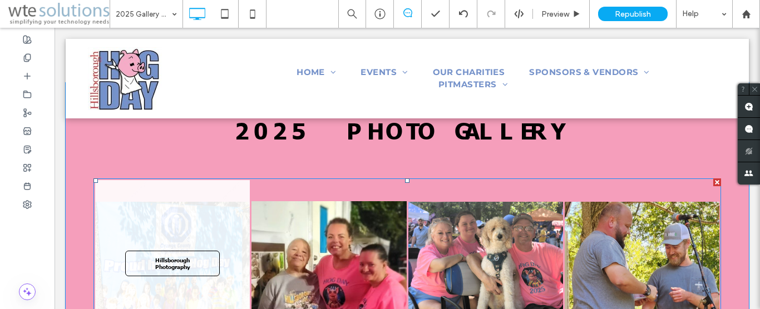
click at [160, 260] on span "Hillsborough Photography" at bounding box center [173, 264] width 92 height 24
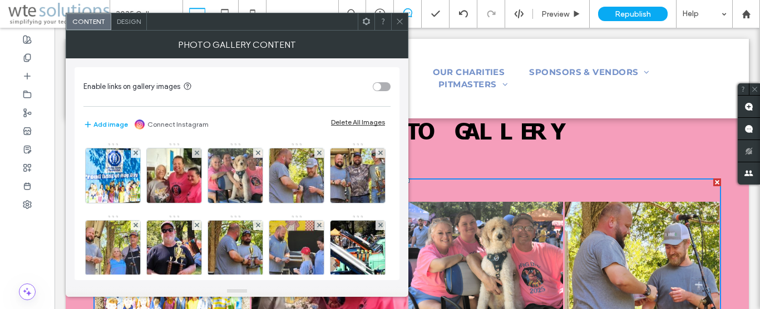
click at [400, 22] on use at bounding box center [400, 22] width 6 height 6
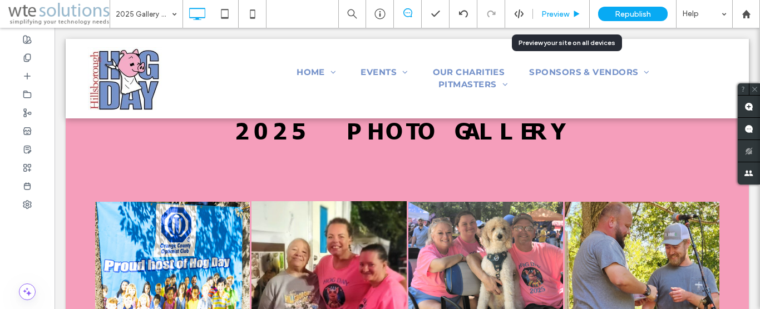
click at [560, 14] on span "Preview" at bounding box center [555, 13] width 28 height 9
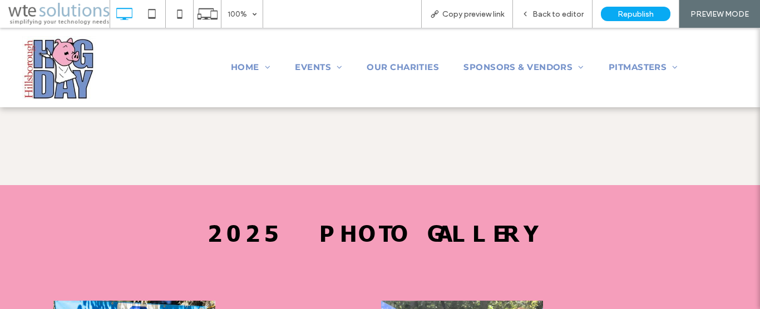
scroll to position [170, 0]
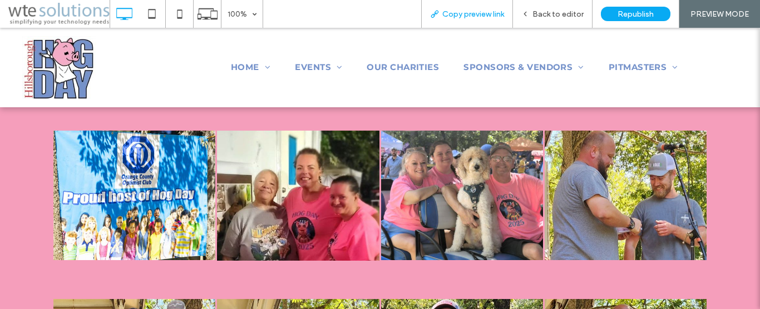
click at [480, 10] on span "Copy preview link" at bounding box center [473, 13] width 62 height 9
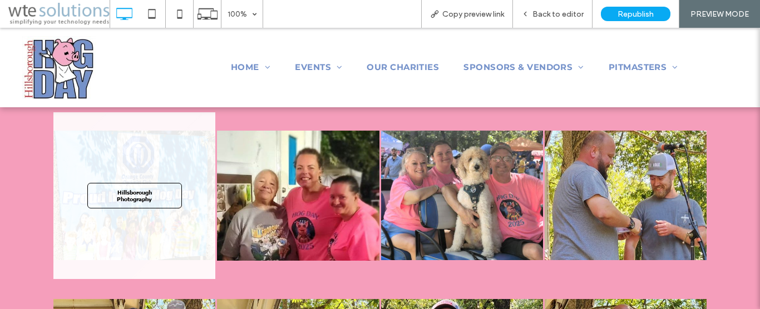
click at [151, 196] on span "Hillsborough Photography" at bounding box center [134, 196] width 92 height 24
click at [122, 191] on span "Hillsborough Photography" at bounding box center [134, 196] width 92 height 24
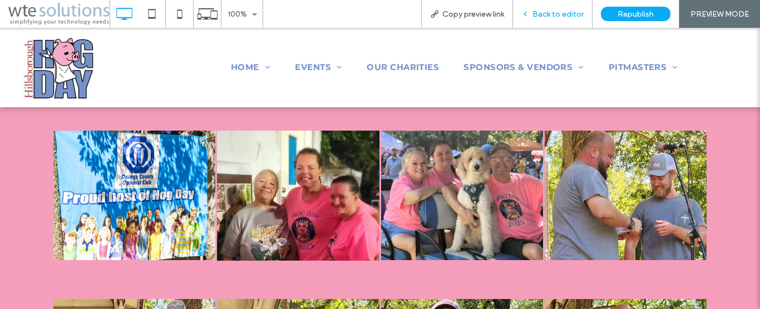
click at [567, 14] on span "Back to editor" at bounding box center [558, 13] width 51 height 9
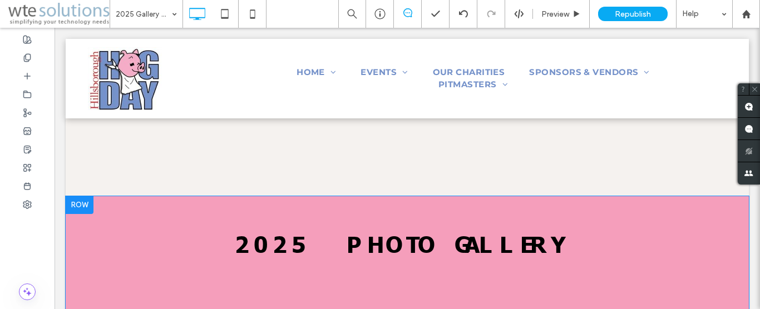
scroll to position [57, 0]
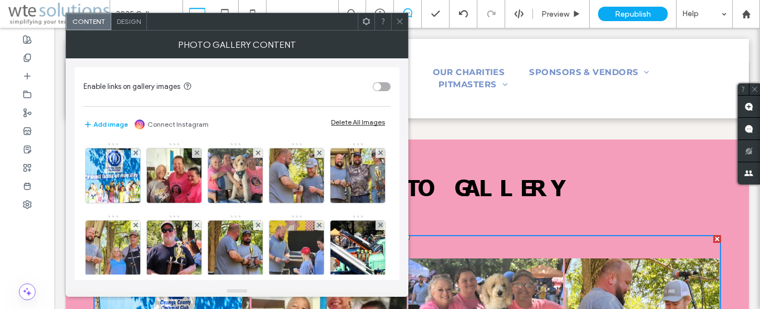
click at [128, 28] on div "Design" at bounding box center [129, 21] width 36 height 17
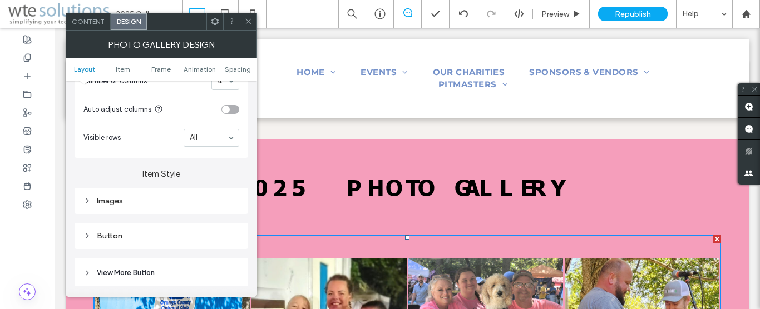
scroll to position [444, 0]
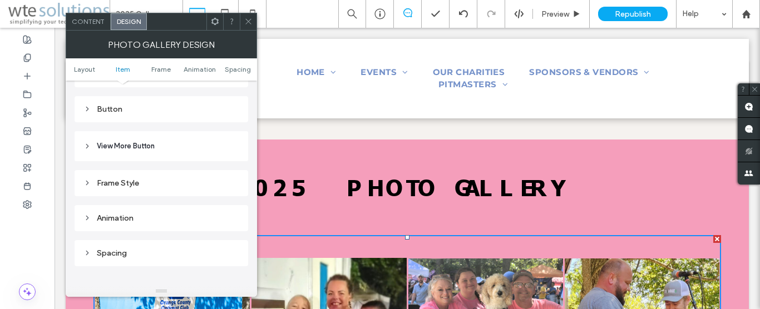
click at [90, 219] on icon at bounding box center [87, 218] width 8 height 8
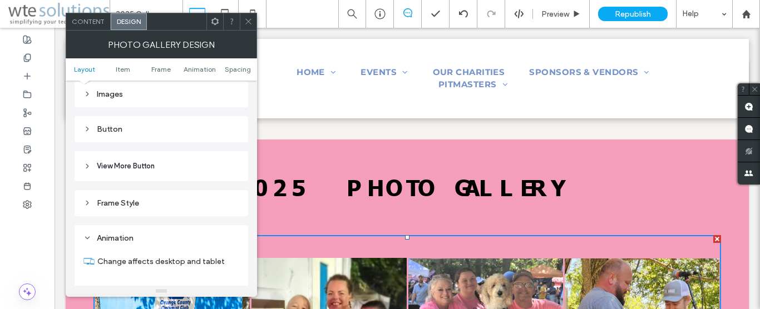
scroll to position [381, 0]
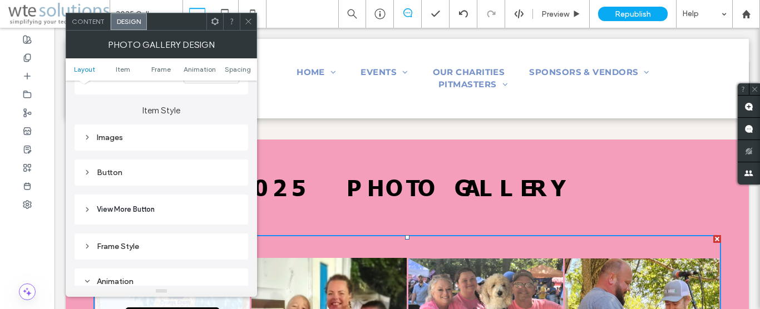
click at [88, 177] on div "Button" at bounding box center [161, 172] width 156 height 9
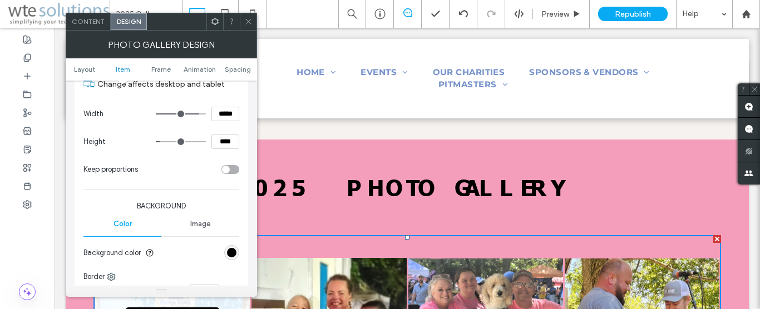
scroll to position [698, 0]
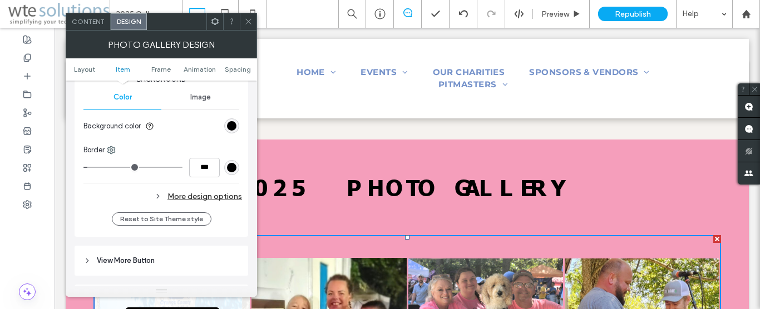
click at [217, 195] on div "More design options" at bounding box center [162, 196] width 159 height 15
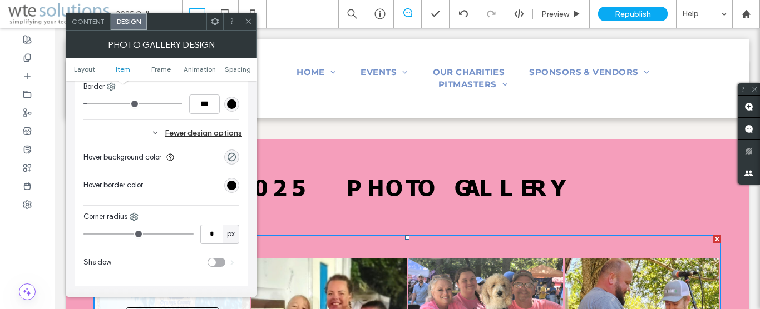
scroll to position [888, 0]
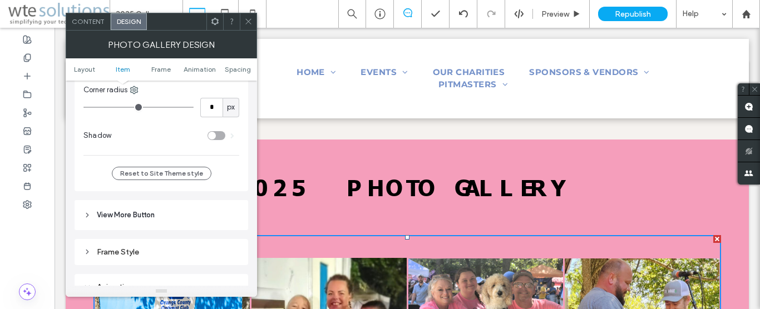
click at [87, 216] on use at bounding box center [87, 215] width 2 height 4
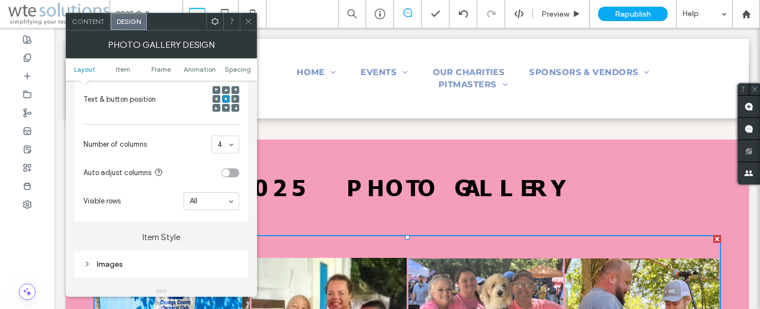
scroll to position [317, 0]
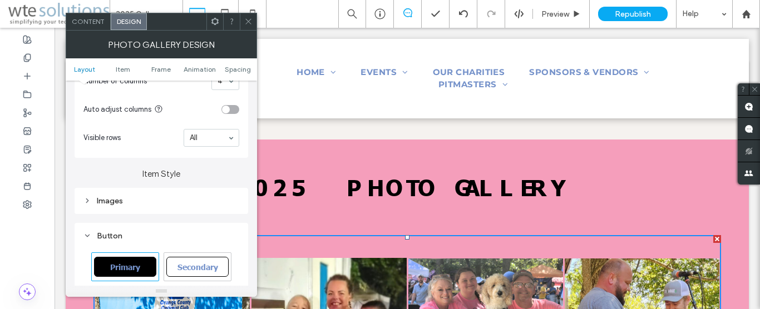
click at [87, 199] on use at bounding box center [87, 201] width 2 height 4
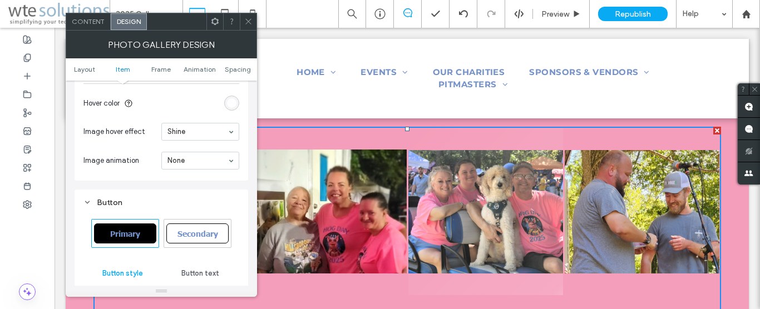
scroll to position [170, 0]
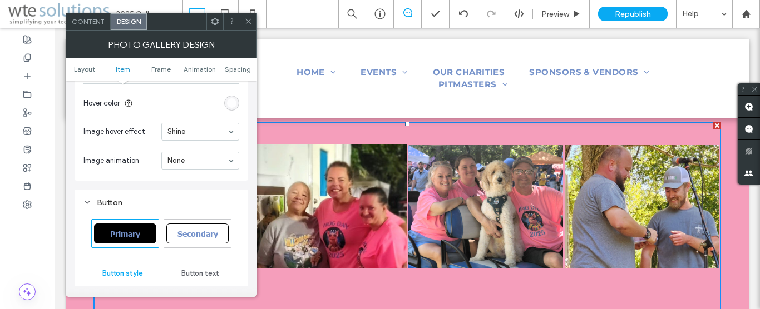
click at [248, 23] on icon at bounding box center [248, 21] width 8 height 8
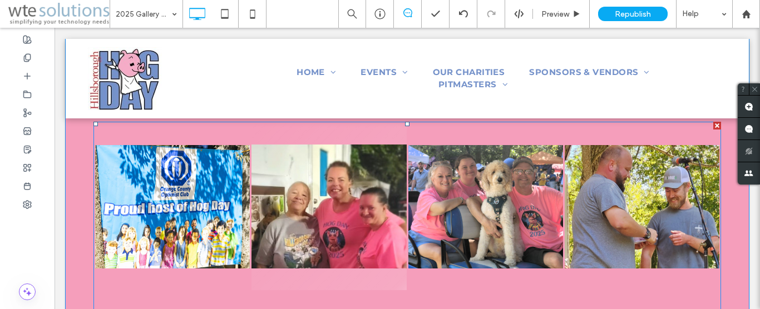
scroll to position [114, 0]
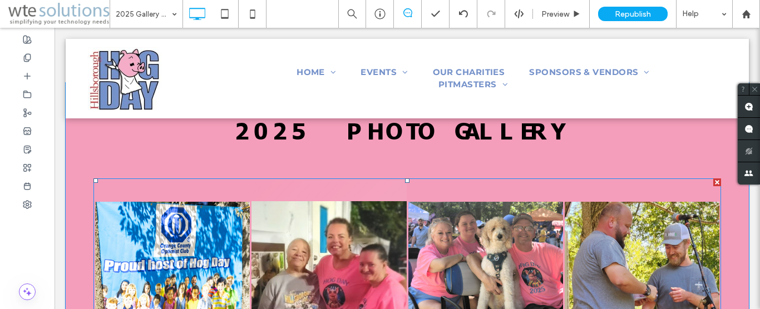
click at [264, 191] on link at bounding box center [329, 263] width 155 height 167
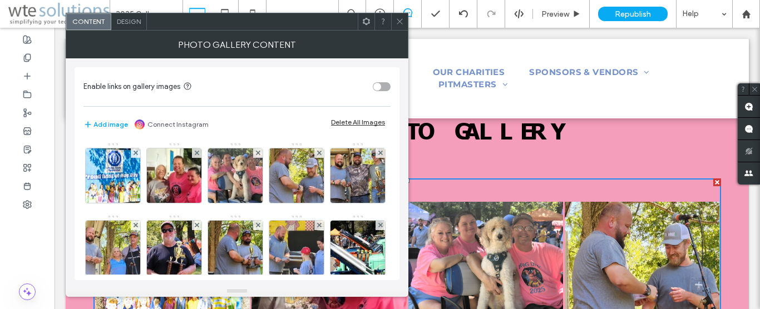
click at [131, 23] on span "Design" at bounding box center [129, 21] width 24 height 8
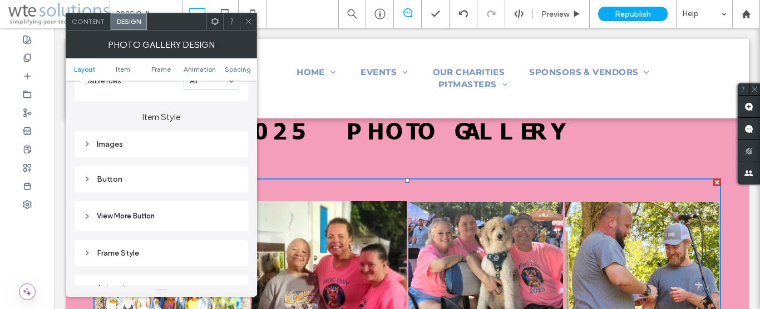
scroll to position [381, 0]
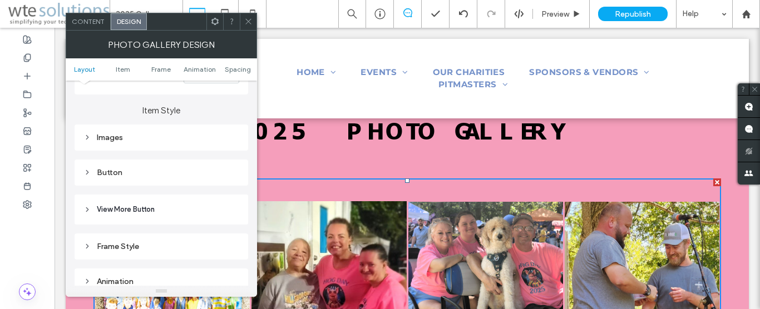
click at [88, 139] on icon at bounding box center [87, 138] width 8 height 8
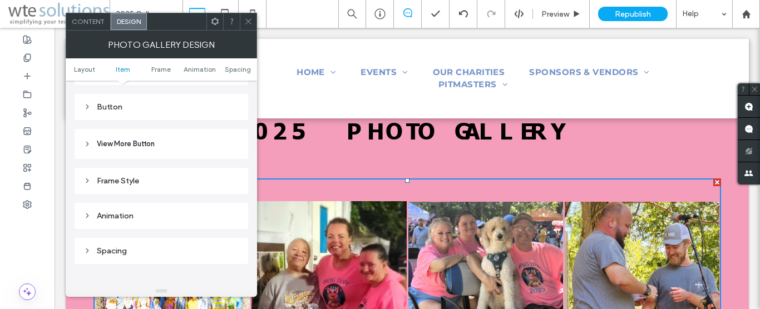
scroll to position [761, 0]
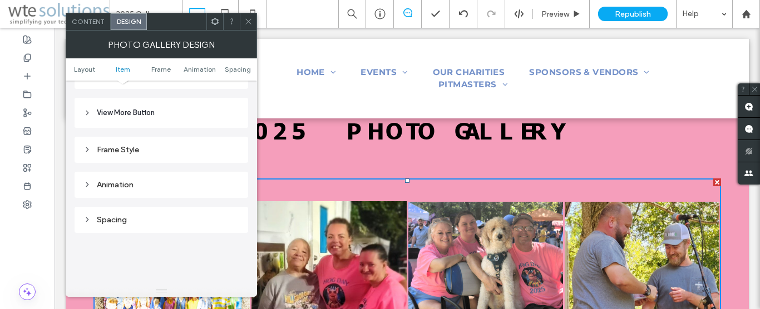
click at [90, 148] on icon at bounding box center [87, 150] width 8 height 8
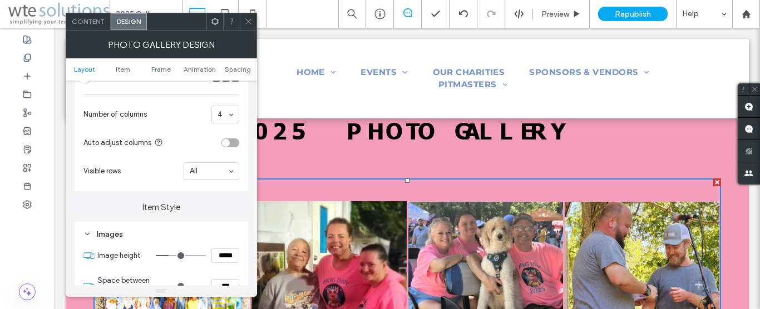
scroll to position [317, 0]
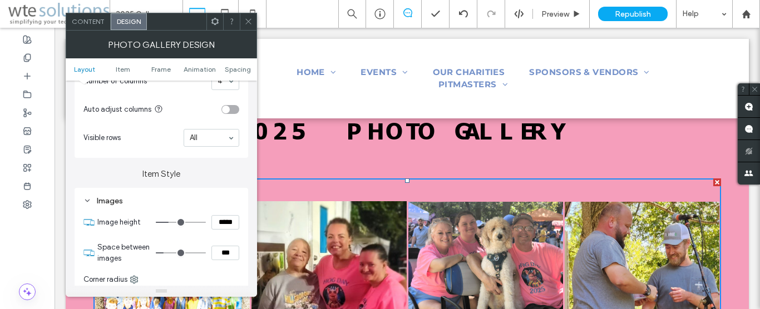
click at [222, 225] on input "*****" at bounding box center [225, 222] width 28 height 14
type input "*****"
type input "***"
click at [214, 171] on label "Item Style" at bounding box center [162, 168] width 174 height 21
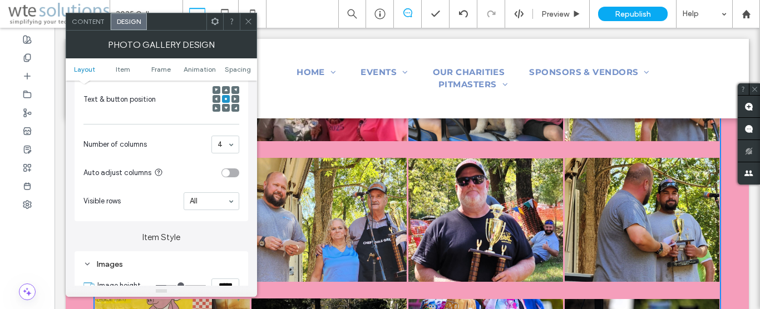
scroll to position [0, 0]
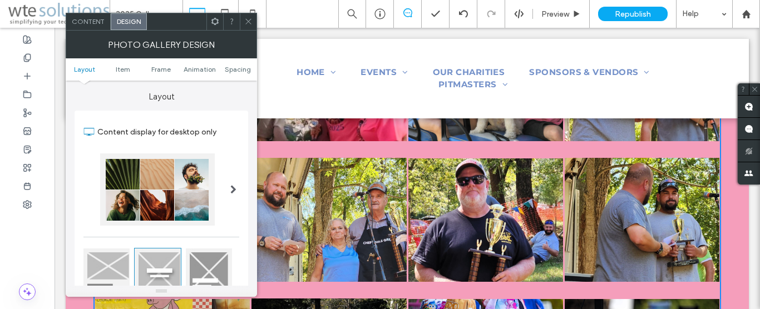
click at [232, 193] on span at bounding box center [233, 189] width 6 height 9
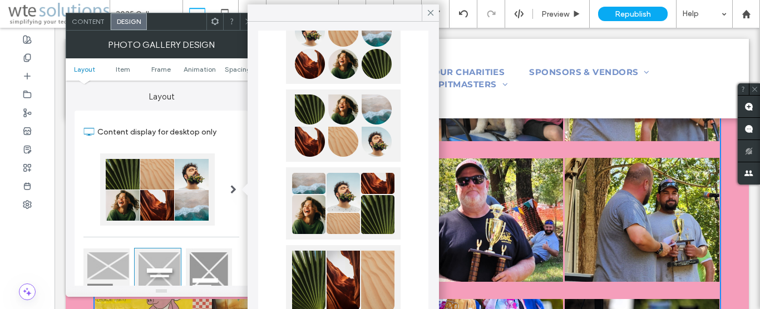
scroll to position [521, 0]
click at [197, 234] on div "Content display for desktop only Text & button below image Text & button on hov…" at bounding box center [162, 293] width 174 height 365
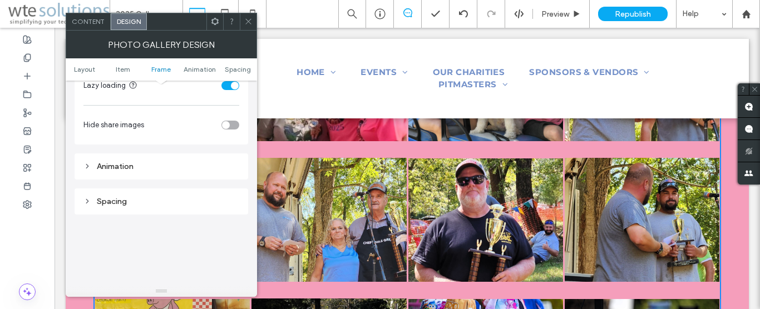
scroll to position [1015, 0]
click at [88, 198] on div "Spacing" at bounding box center [161, 202] width 156 height 9
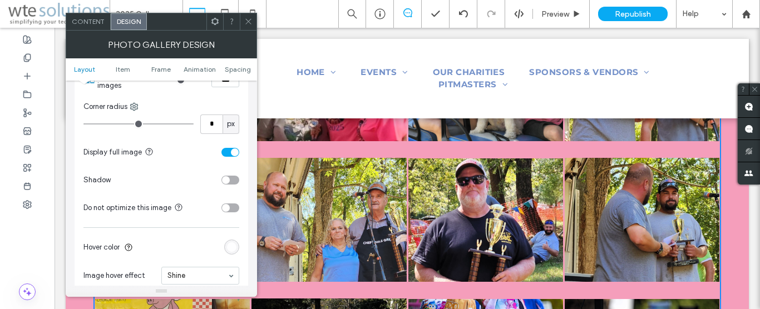
scroll to position [0, 0]
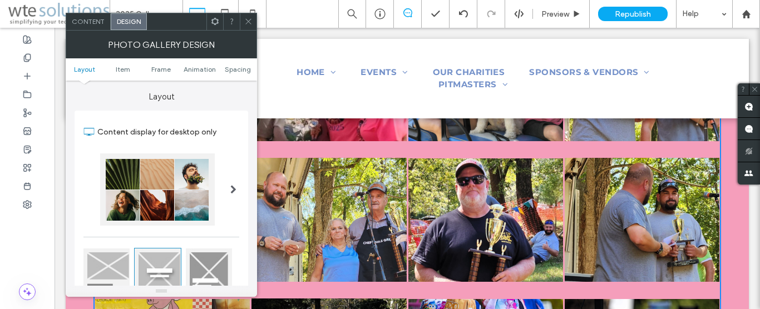
click at [234, 187] on span at bounding box center [233, 189] width 6 height 9
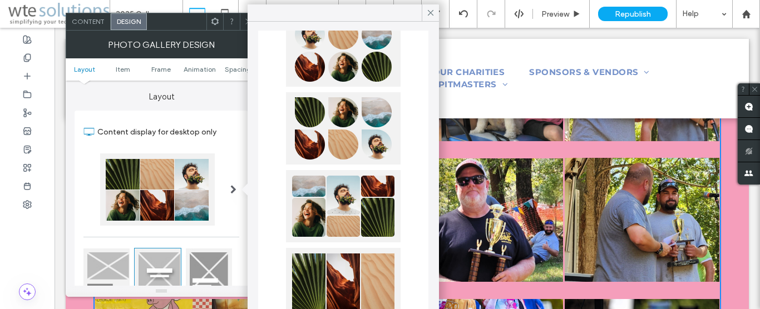
scroll to position [521, 0]
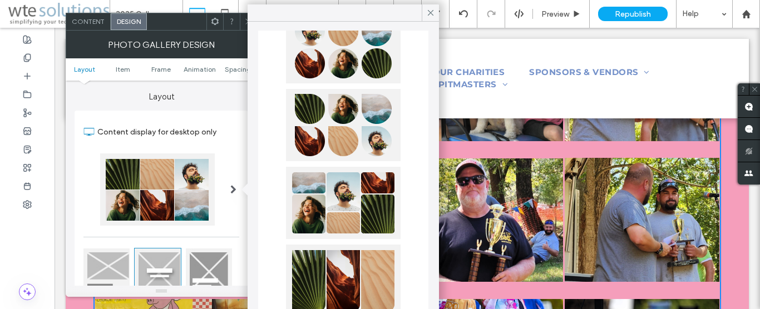
click at [83, 239] on div "Content display for desktop only Text & button below image Text & button on hov…" at bounding box center [162, 293] width 174 height 365
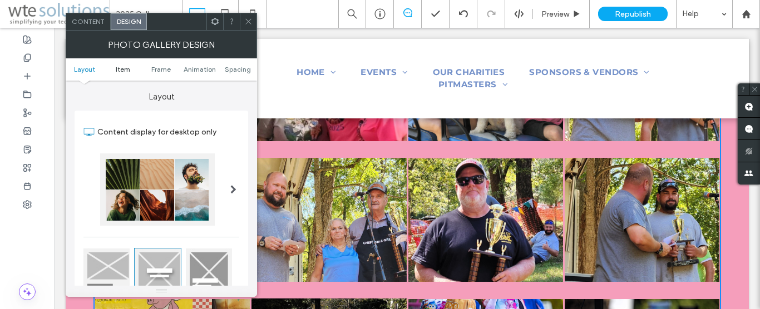
click at [126, 72] on span "Item" at bounding box center [123, 69] width 14 height 8
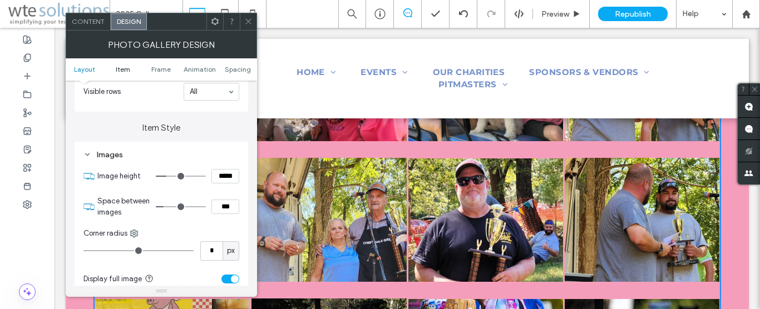
scroll to position [395, 0]
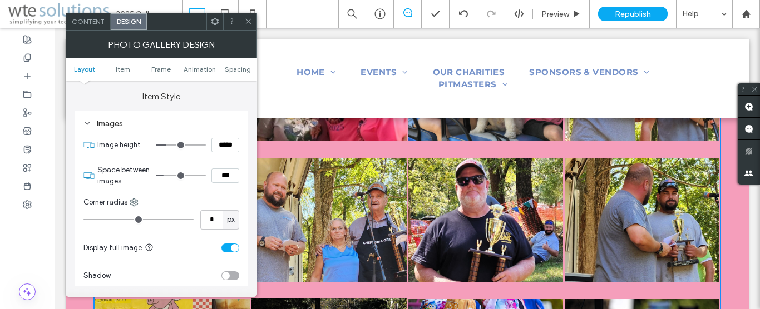
click at [223, 146] on input "*****" at bounding box center [225, 145] width 28 height 14
type input "*****"
type input "***"
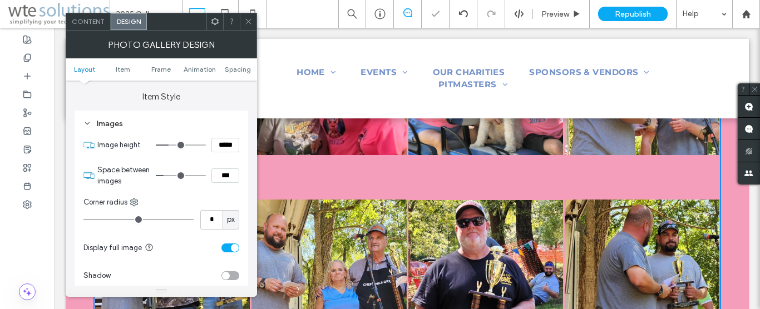
click at [169, 199] on div "Corner radius" at bounding box center [161, 202] width 156 height 11
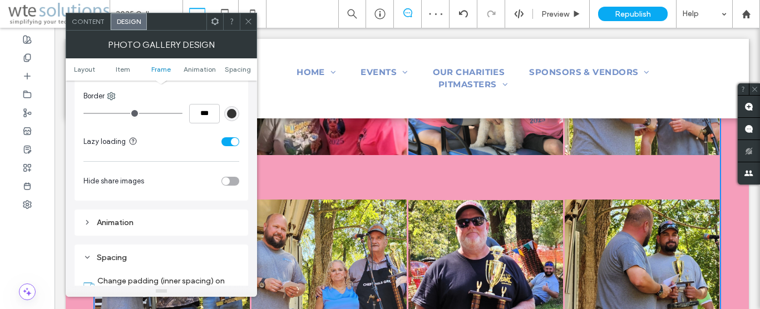
scroll to position [1029, 0]
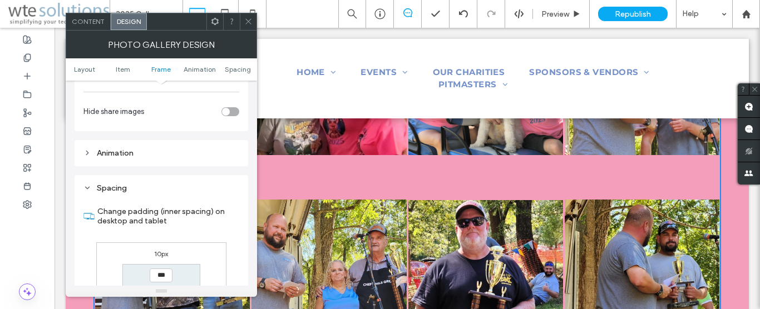
drag, startPoint x: 112, startPoint y: 154, endPoint x: 127, endPoint y: 154, distance: 15.0
click at [113, 154] on div "Animation" at bounding box center [161, 153] width 156 height 9
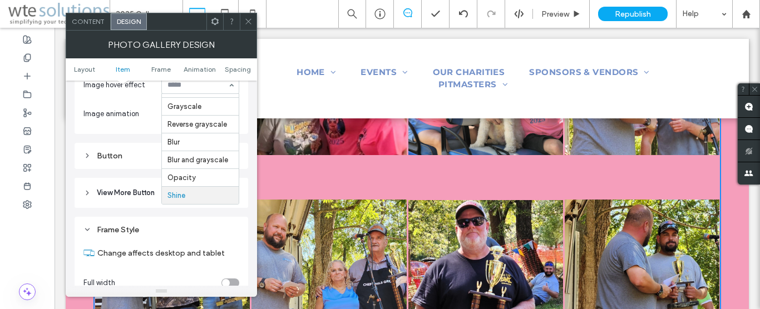
scroll to position [618, 0]
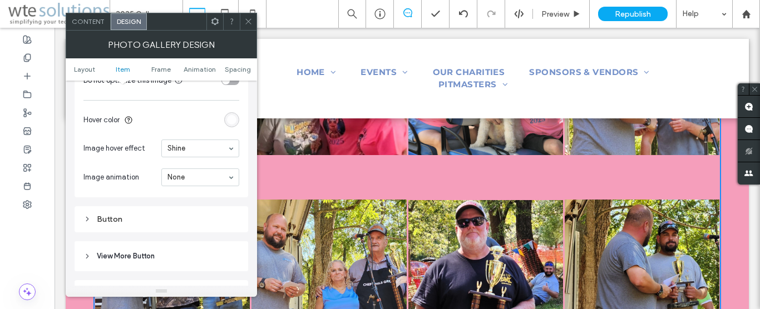
click at [130, 196] on div "Images Image height ***** Space between images *** Corner radius * px Display f…" at bounding box center [162, 43] width 174 height 310
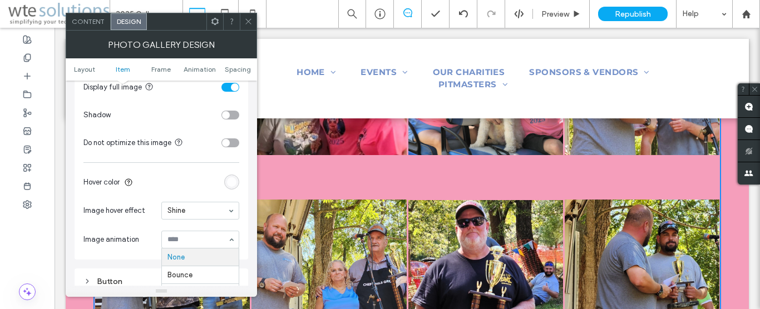
scroll to position [554, 0]
click at [164, 165] on div "Image height ***** Space between images *** Corner radius * px Display full ima…" at bounding box center [161, 114] width 156 height 284
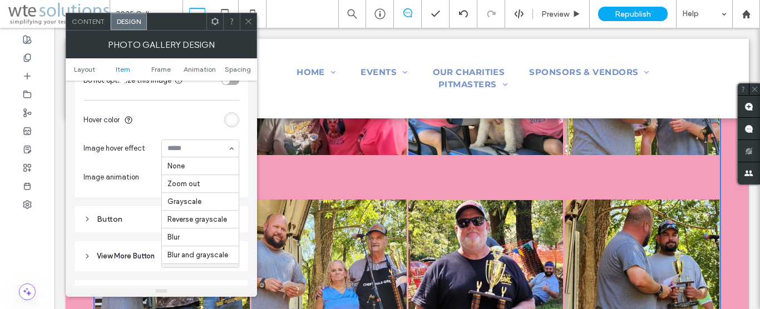
scroll to position [48, 0]
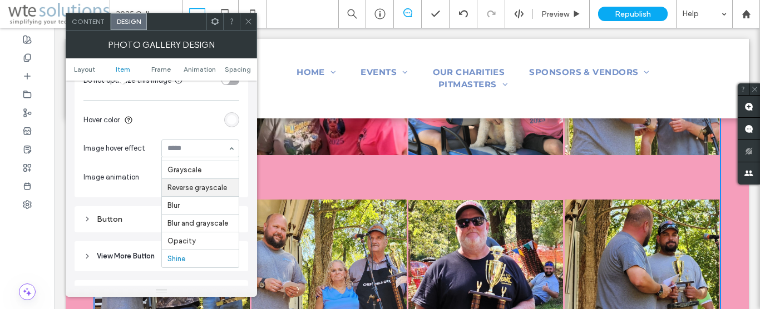
click at [123, 195] on div "Images Image height ***** Space between images *** Corner radius * px Display f…" at bounding box center [162, 43] width 174 height 310
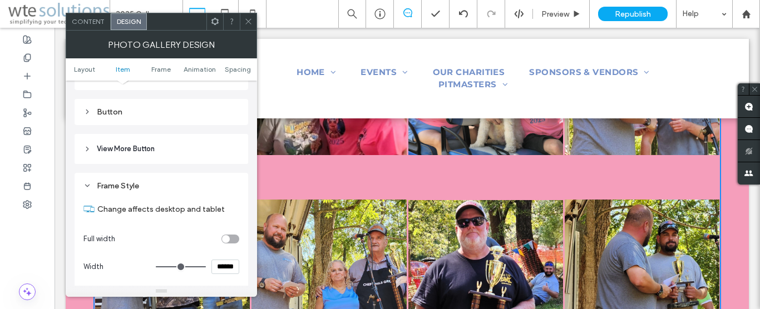
scroll to position [745, 0]
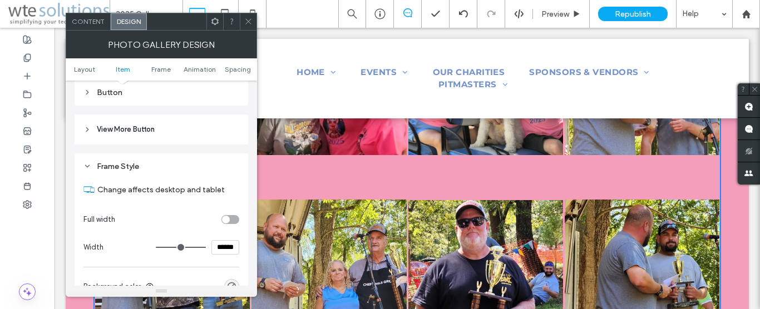
click at [87, 96] on icon at bounding box center [87, 92] width 8 height 8
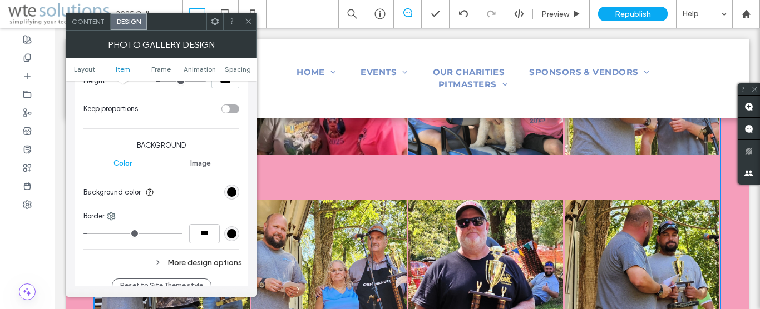
scroll to position [935, 0]
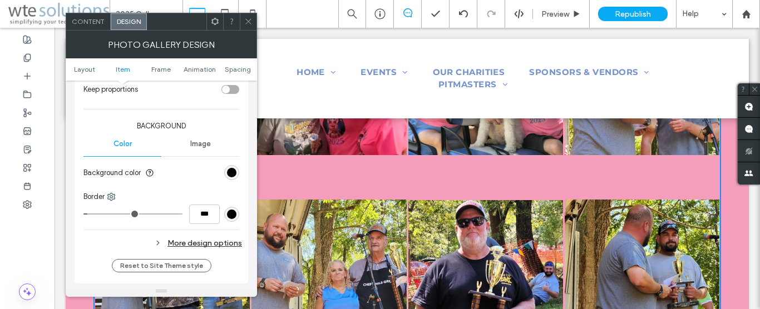
click at [229, 242] on div "More design options" at bounding box center [162, 243] width 159 height 15
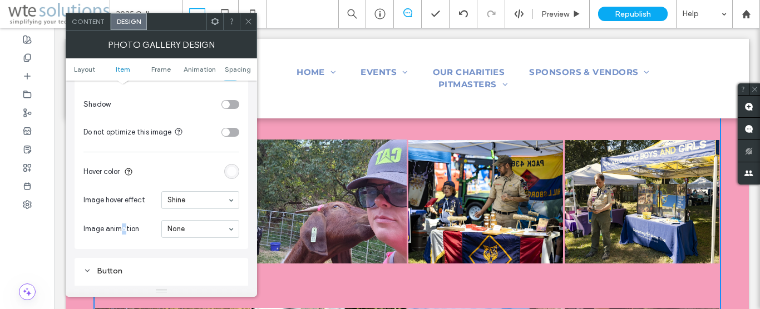
scroll to position [554, 0]
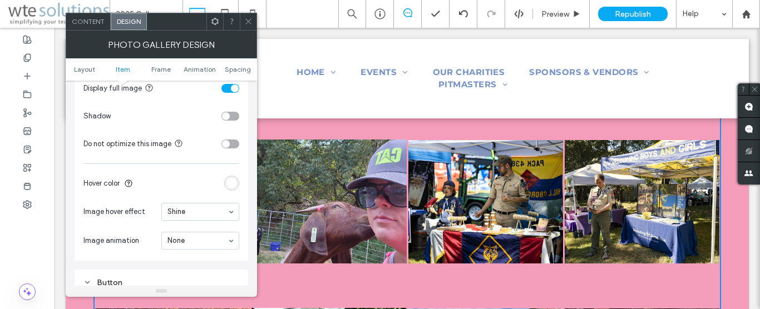
click at [185, 178] on section "Hover color" at bounding box center [161, 184] width 156 height 28
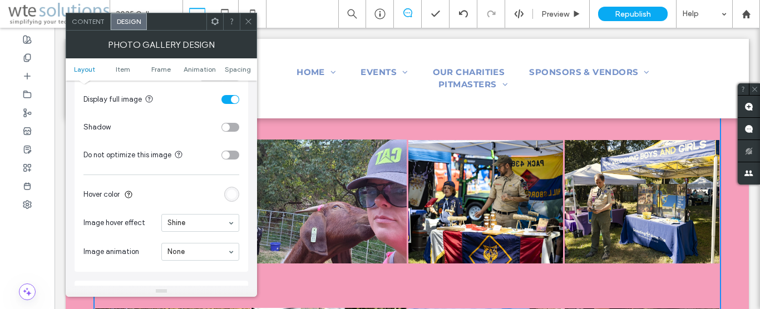
scroll to position [571, 0]
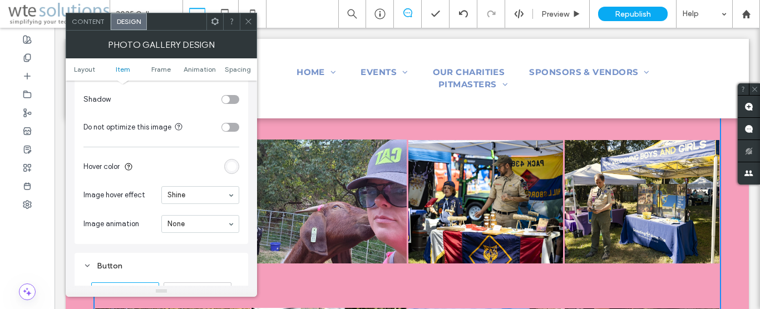
click at [233, 169] on div "rgba(255, 255, 255, 0.9)" at bounding box center [231, 166] width 9 height 9
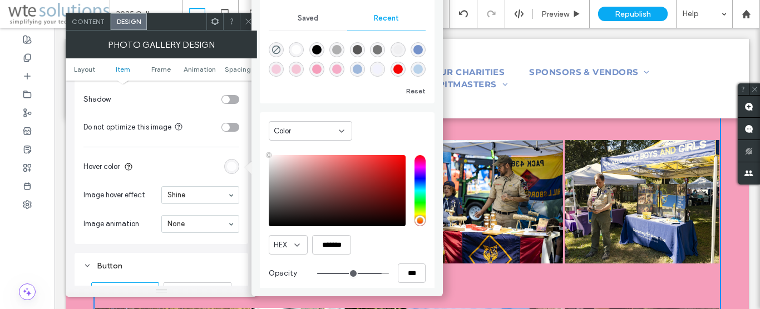
scroll to position [88, 0]
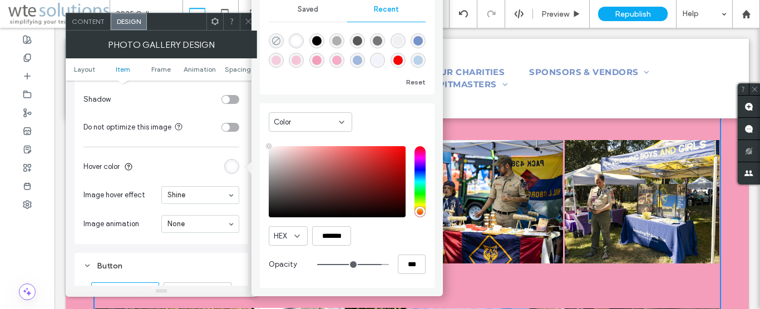
click at [280, 43] on use "rgba(0, 0, 0, 0)" at bounding box center [276, 41] width 8 height 8
type input "*******"
type input "*"
type input "**"
click at [250, 26] on span at bounding box center [248, 21] width 8 height 17
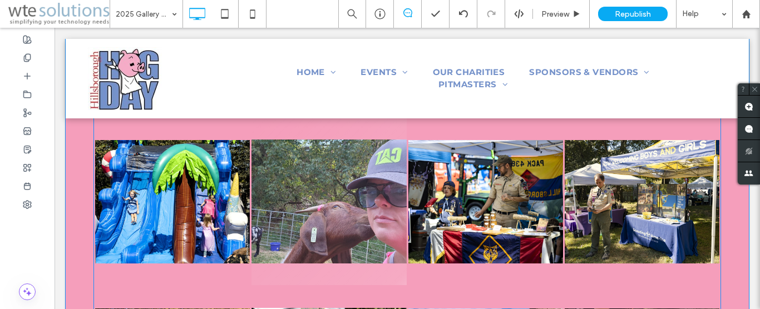
click at [273, 282] on link at bounding box center [329, 202] width 155 height 167
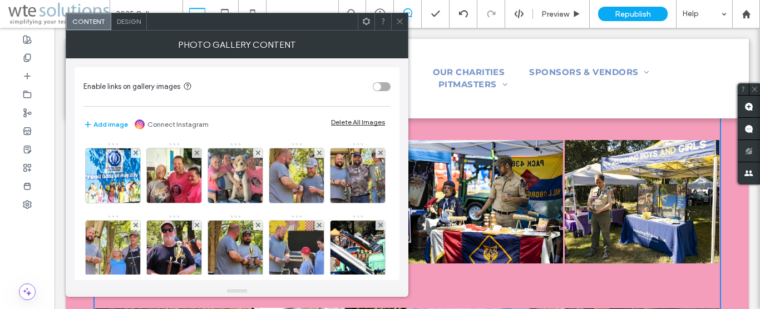
click at [130, 24] on span "Design" at bounding box center [129, 21] width 24 height 8
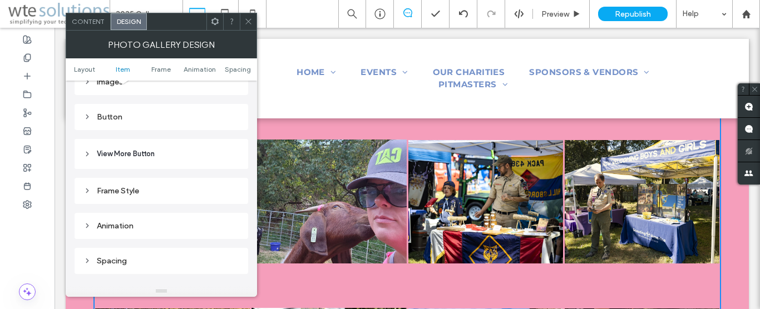
scroll to position [444, 0]
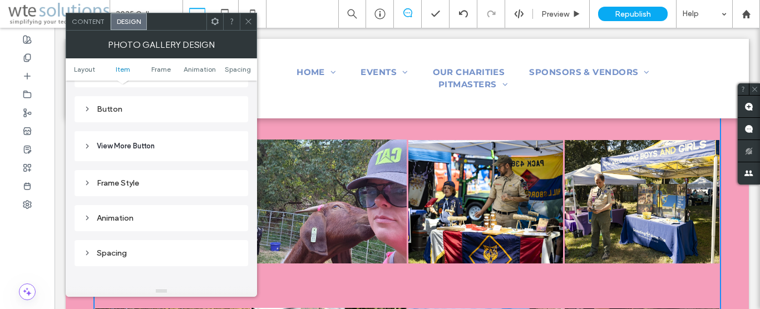
click at [137, 107] on div "Button" at bounding box center [161, 109] width 156 height 9
